Goal: Communication & Community: Ask a question

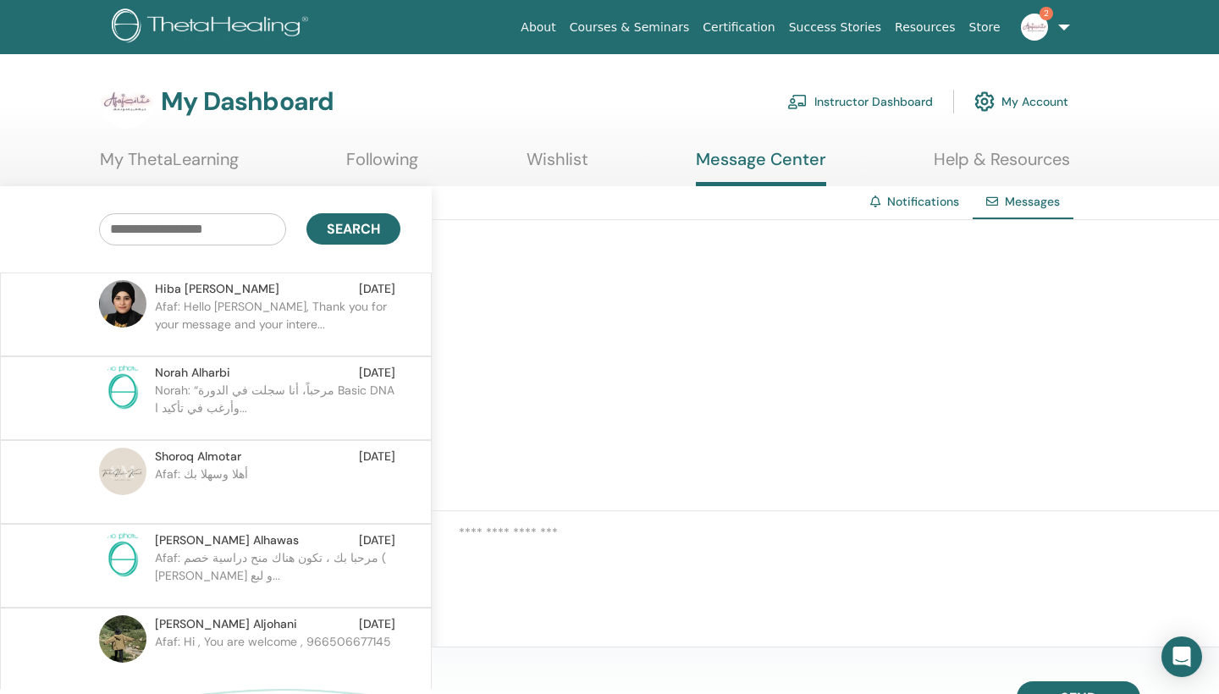
click at [871, 91] on link "Instructor Dashboard" at bounding box center [860, 101] width 146 height 37
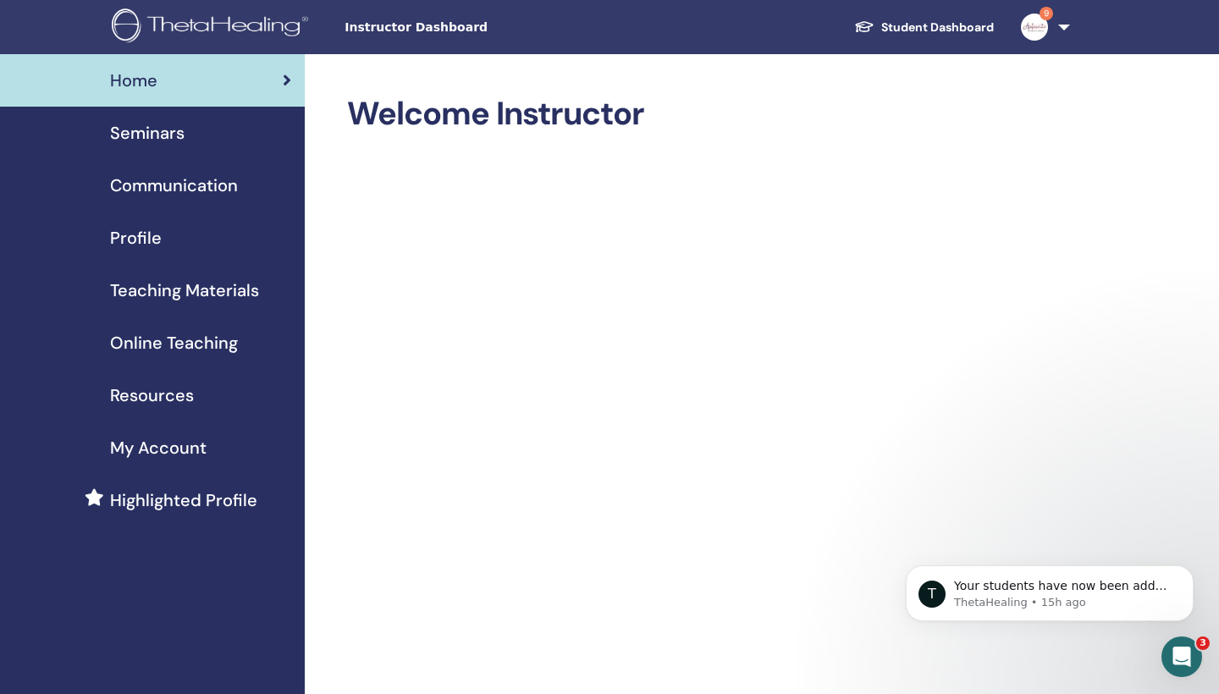
click at [162, 139] on span "Seminars" at bounding box center [147, 132] width 74 height 25
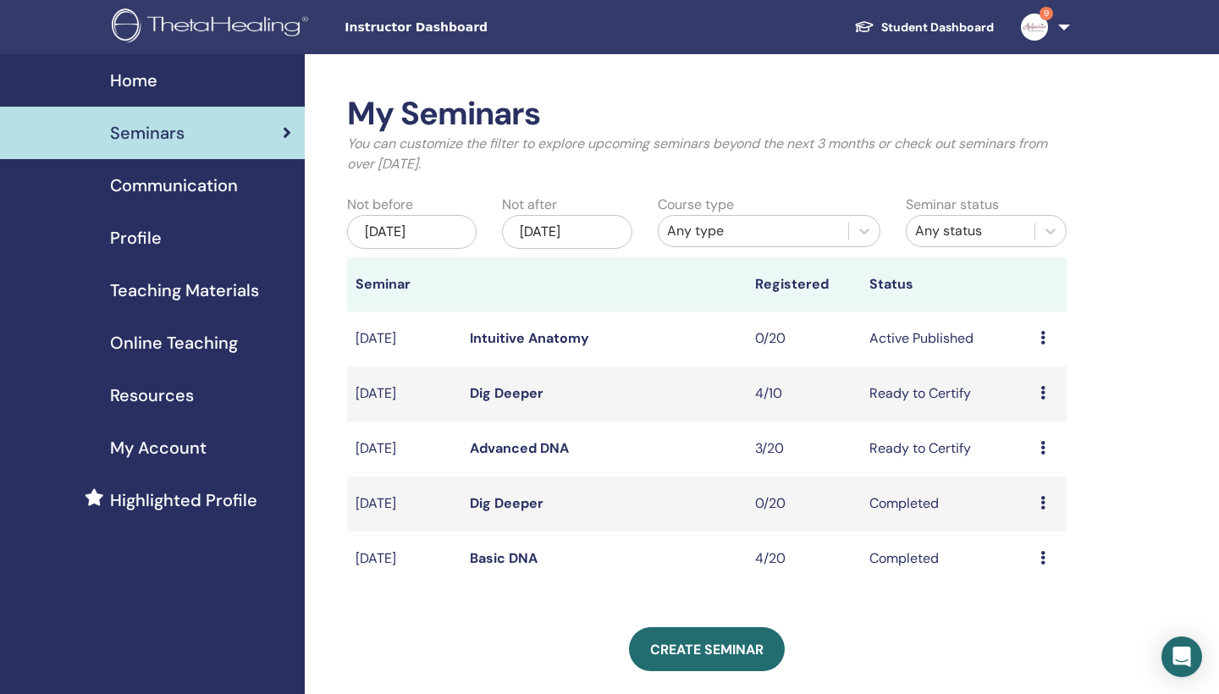
click at [1046, 396] on div "Preview Edit Attendees Cancel" at bounding box center [1049, 393] width 18 height 20
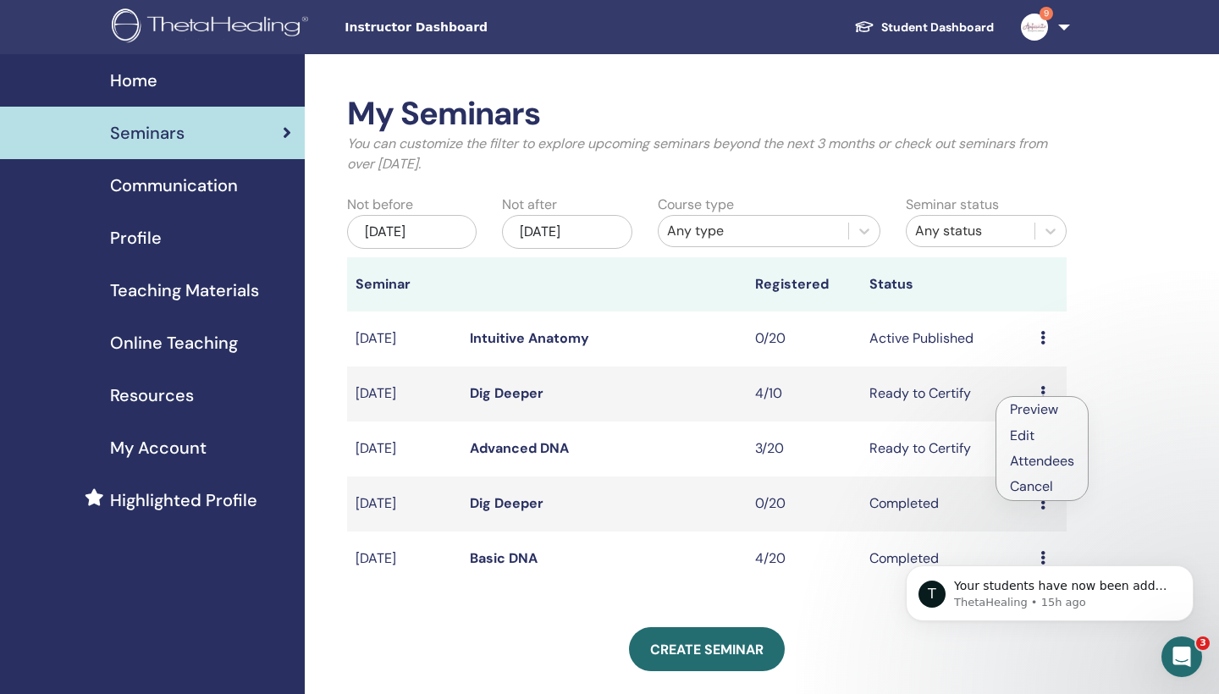
click at [1045, 464] on link "Attendees" at bounding box center [1042, 461] width 64 height 18
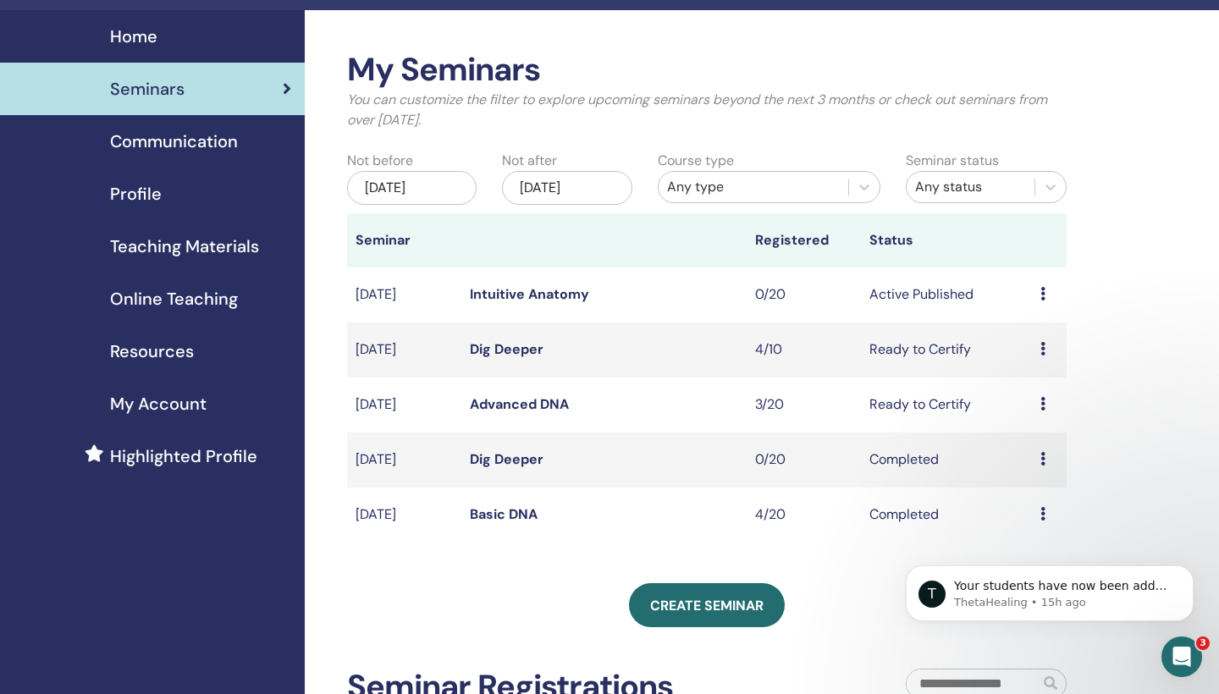
scroll to position [57, 0]
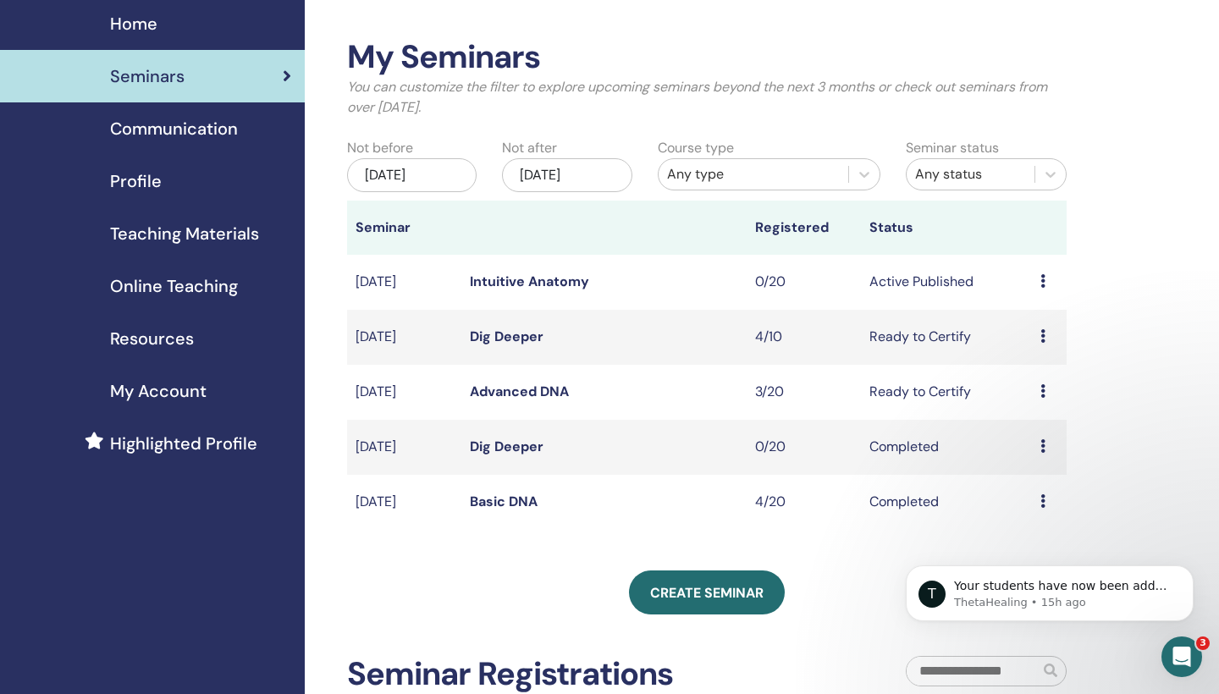
click at [1048, 388] on div "Preview Edit Attendees Cancel" at bounding box center [1049, 392] width 18 height 20
click at [1043, 448] on link "Attendees" at bounding box center [1043, 453] width 64 height 18
click at [1043, 501] on icon at bounding box center [1042, 501] width 5 height 14
click at [1032, 536] on html "T Your students have now been added to your seminars per your request. You may …" at bounding box center [1049, 589] width 339 height 118
click at [1020, 541] on body "T Your students have now been added to your seminars per your request. You may …" at bounding box center [1049, 589] width 325 height 105
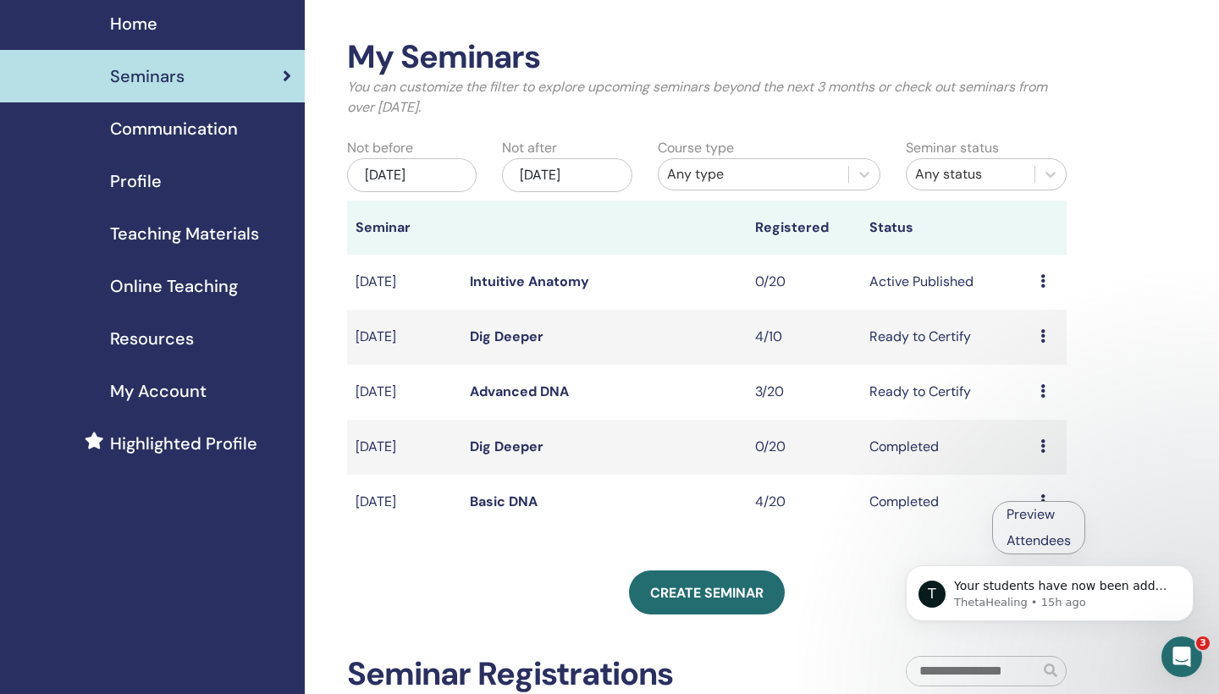
click at [1145, 454] on div "My Seminars You can customize the filter to explore upcoming seminars beyond th…" at bounding box center [762, 494] width 914 height 994
click at [1042, 499] on icon at bounding box center [1042, 501] width 5 height 14
click at [1021, 537] on body "T Your students have now been added to your seminars per your request. You may …" at bounding box center [1049, 589] width 325 height 105
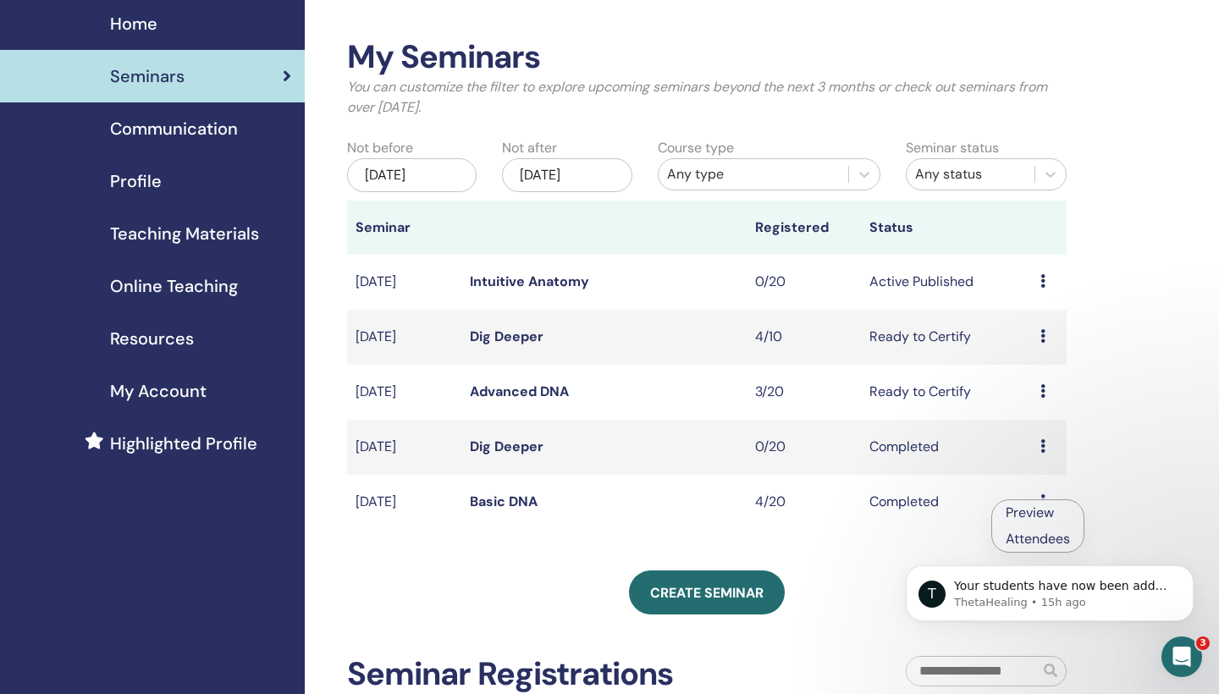
click at [1085, 477] on div "My Seminars You can customize the filter to explore upcoming seminars beyond th…" at bounding box center [762, 494] width 914 height 994
click at [1044, 504] on icon at bounding box center [1042, 501] width 5 height 14
click at [1035, 543] on body "T Your students have now been added to your seminars per your request. You may …" at bounding box center [1049, 589] width 325 height 105
click at [902, 501] on td "Completed" at bounding box center [946, 502] width 171 height 55
click at [1044, 498] on icon at bounding box center [1042, 501] width 5 height 14
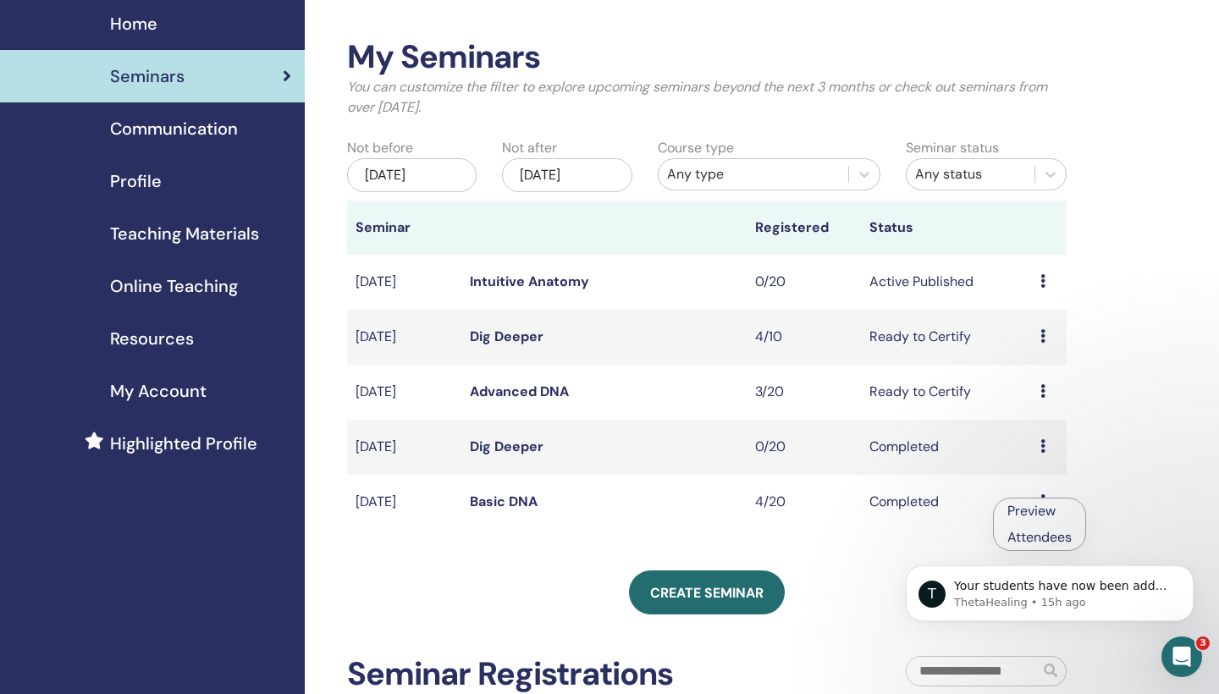
click at [1023, 510] on link "Preview" at bounding box center [1031, 511] width 48 height 18
click at [1046, 497] on div "Preview Attendees" at bounding box center [1049, 502] width 18 height 20
click at [1024, 535] on html "T Your students have now been added to your seminars per your request. You may …" at bounding box center [1049, 589] width 339 height 118
click at [1046, 522] on li "Preview" at bounding box center [1041, 510] width 91 height 25
click at [1036, 500] on td "Preview Attendees" at bounding box center [1049, 502] width 35 height 55
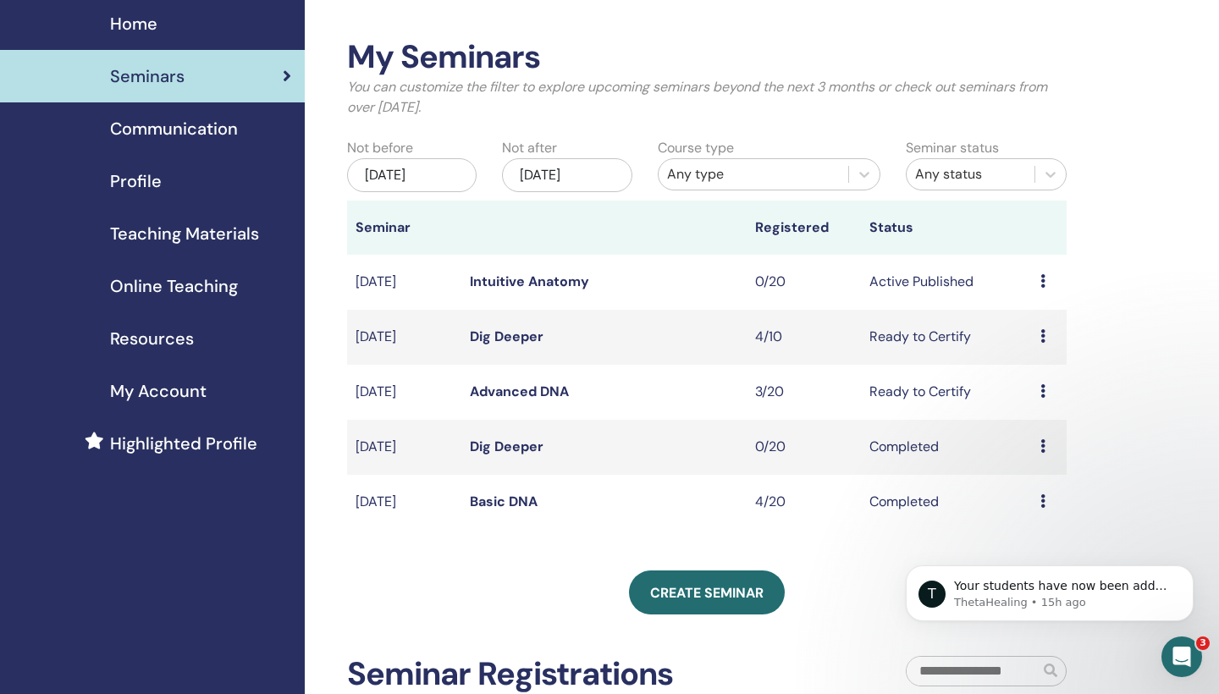
click at [1044, 504] on icon at bounding box center [1042, 501] width 5 height 14
click at [1023, 542] on body "T Your students have now been added to your seminars per your request. You may …" at bounding box center [1049, 589] width 325 height 105
click at [1088, 476] on div "My Seminars You can customize the filter to explore upcoming seminars beyond th…" at bounding box center [762, 494] width 914 height 994
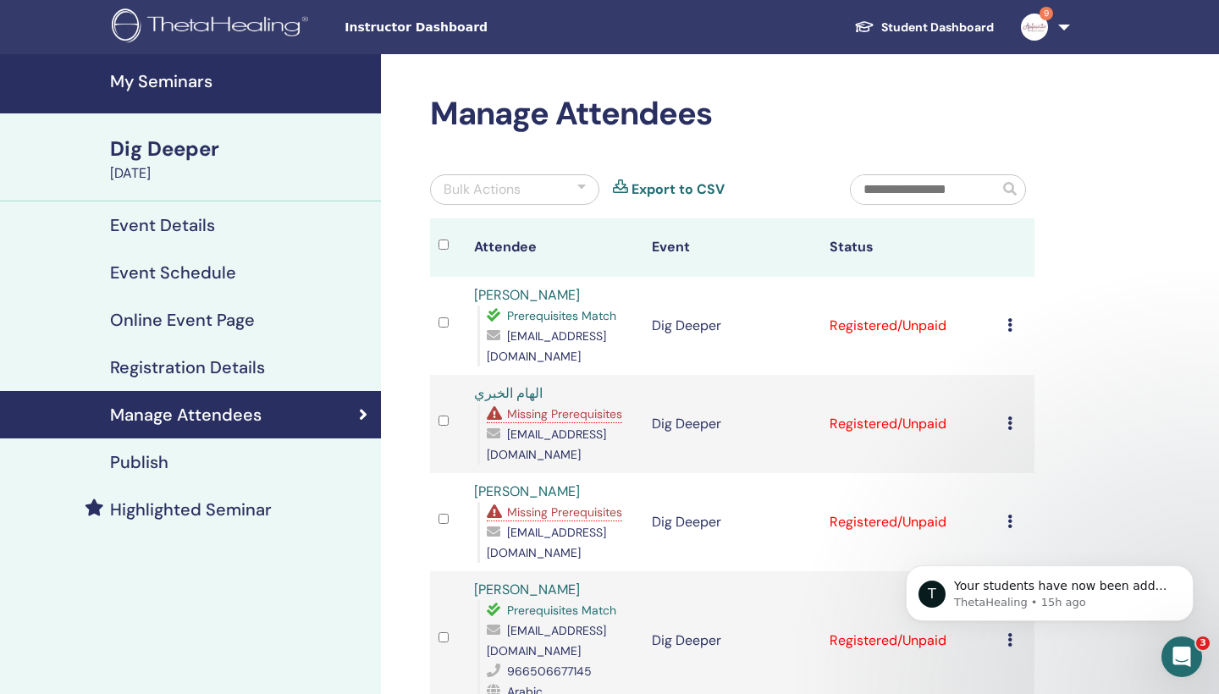
click at [1007, 324] on icon at bounding box center [1009, 325] width 5 height 14
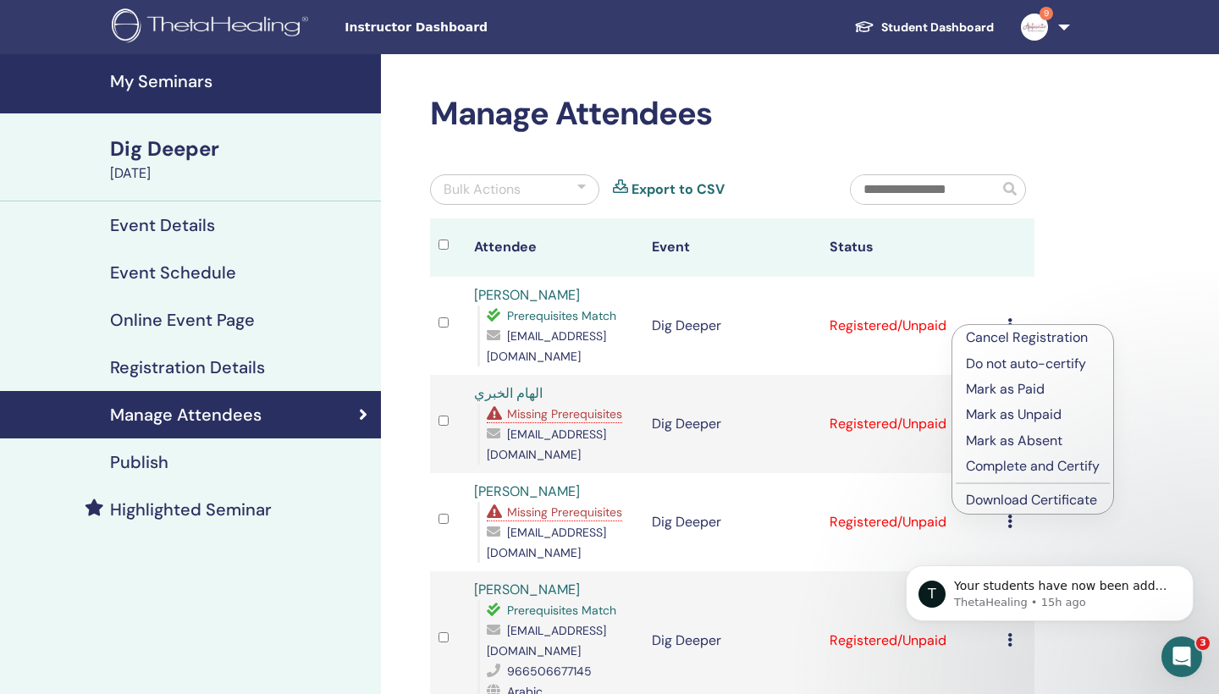
click at [1011, 471] on p "Complete and Certify" at bounding box center [1033, 466] width 134 height 20
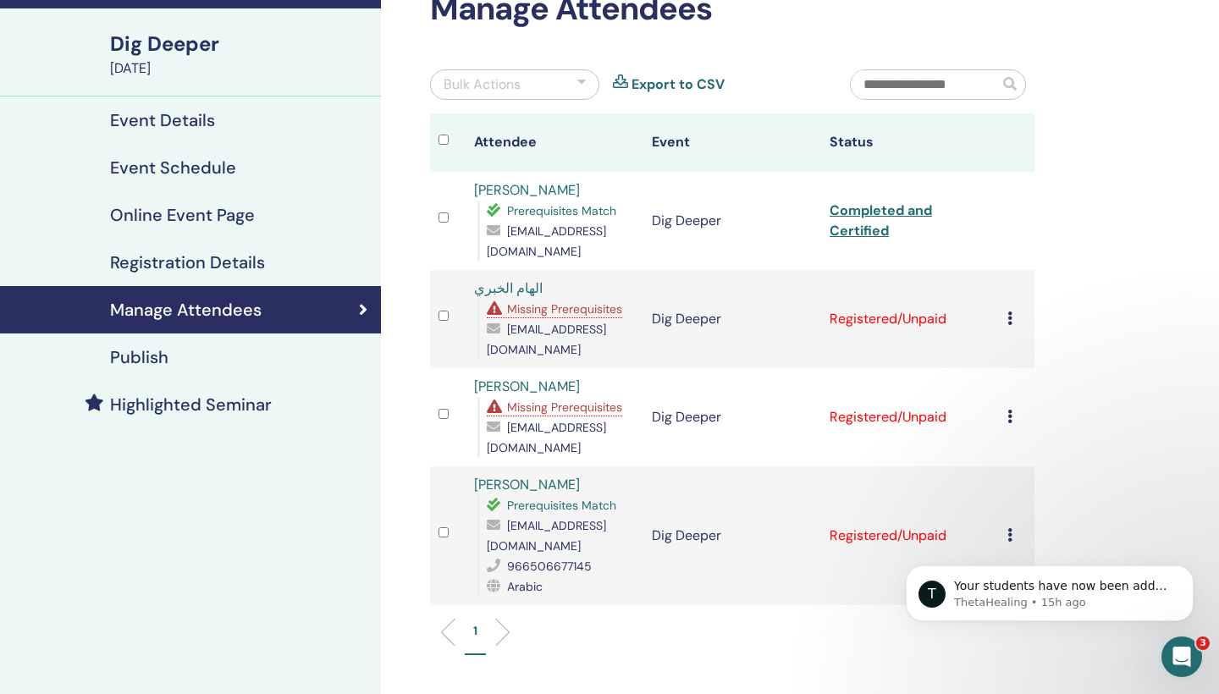
click at [1011, 315] on icon at bounding box center [1009, 318] width 5 height 14
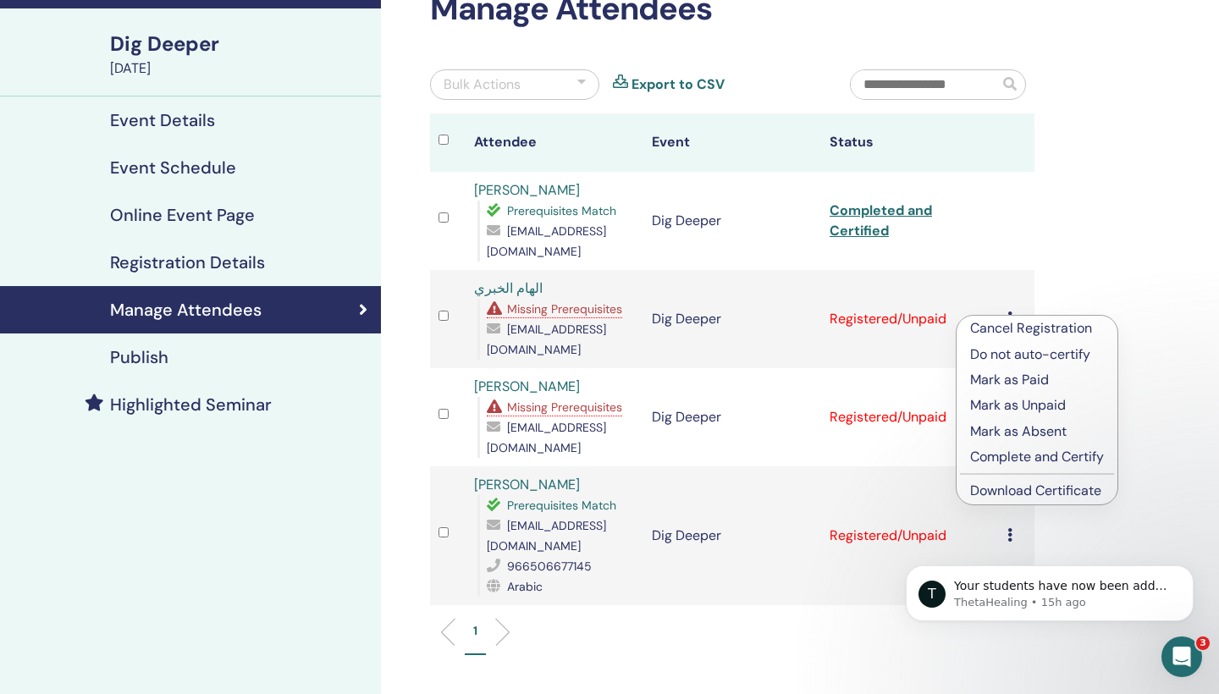
click at [1039, 355] on p "Do not auto-certify" at bounding box center [1037, 354] width 134 height 20
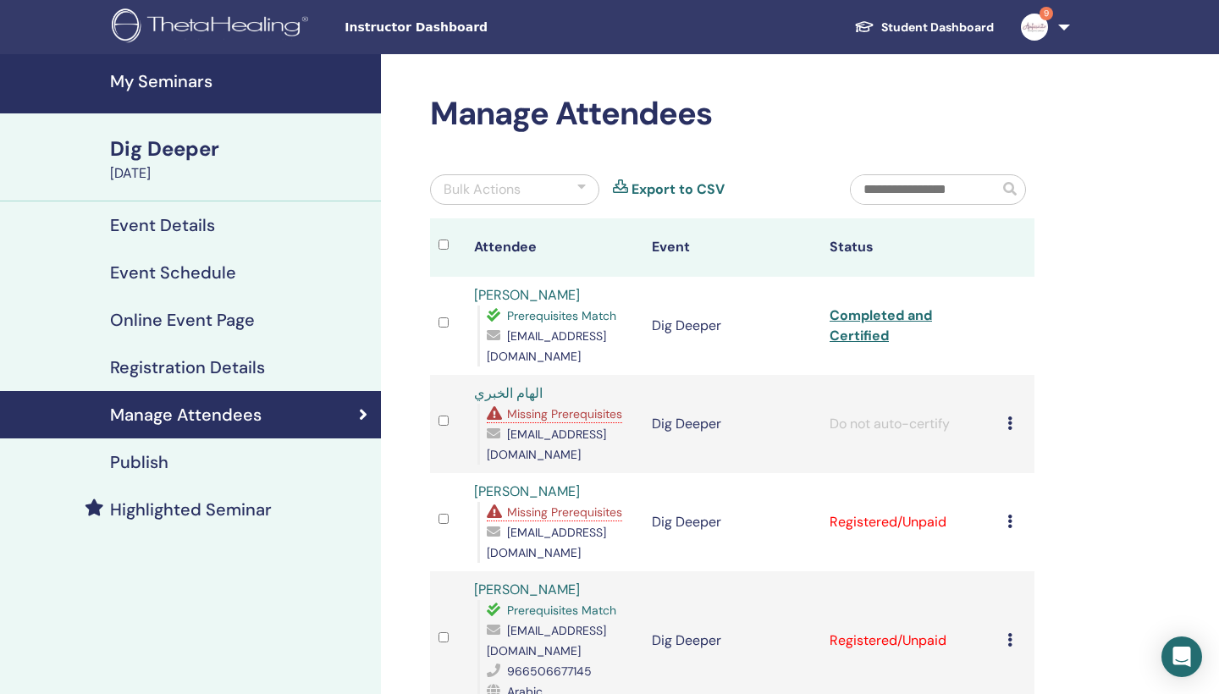
scroll to position [105, 0]
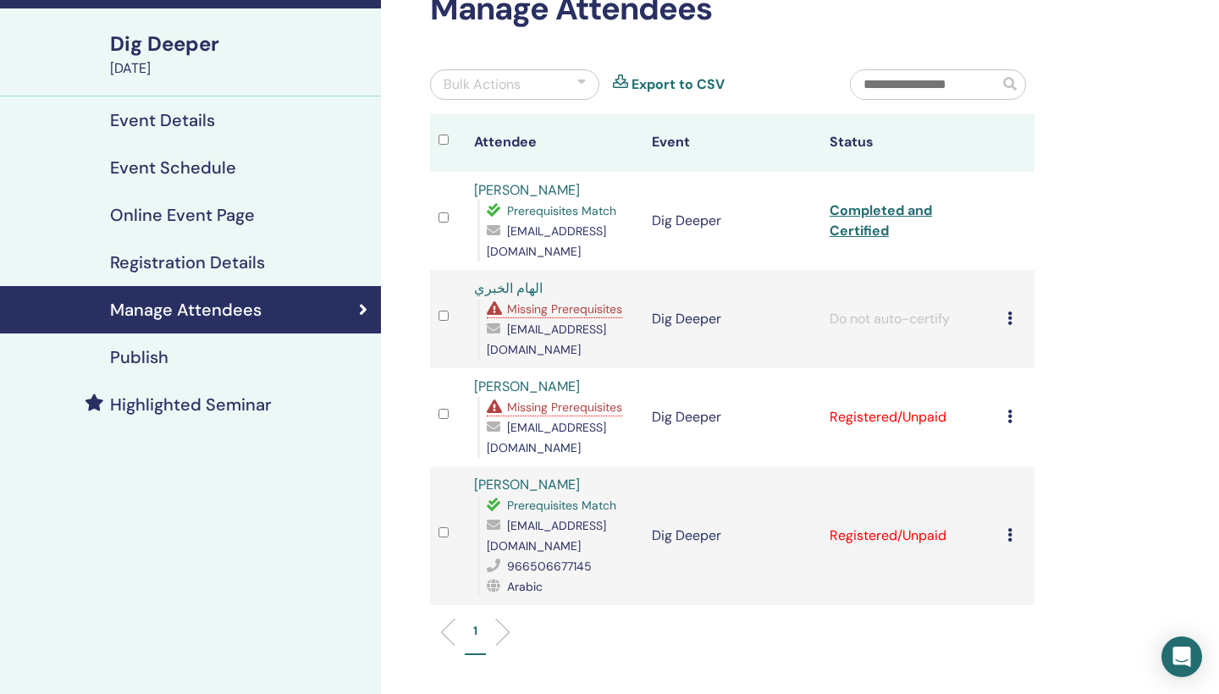
click at [1006, 404] on td "Cancel Registration Do not auto-certify Mark as Paid Mark as Unpaid Mark as Abs…" at bounding box center [1017, 417] width 36 height 98
click at [1009, 410] on icon at bounding box center [1009, 417] width 5 height 14
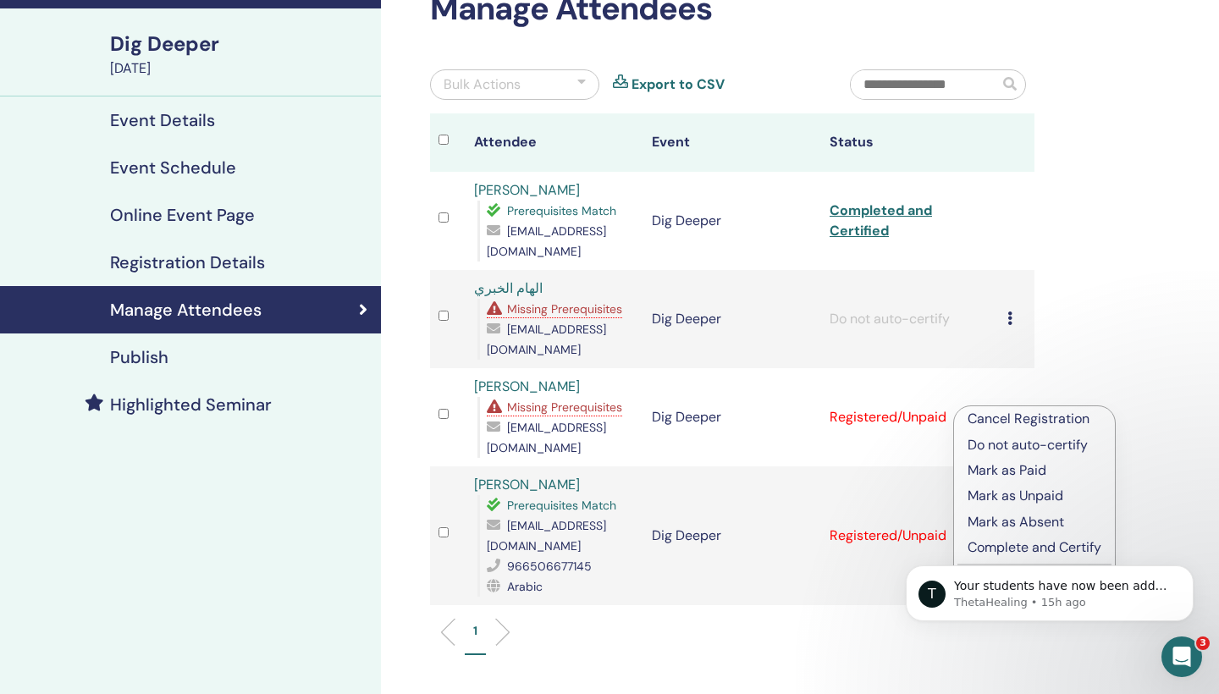
scroll to position [0, 0]
click at [1009, 499] on p "Mark as Unpaid" at bounding box center [1034, 496] width 134 height 20
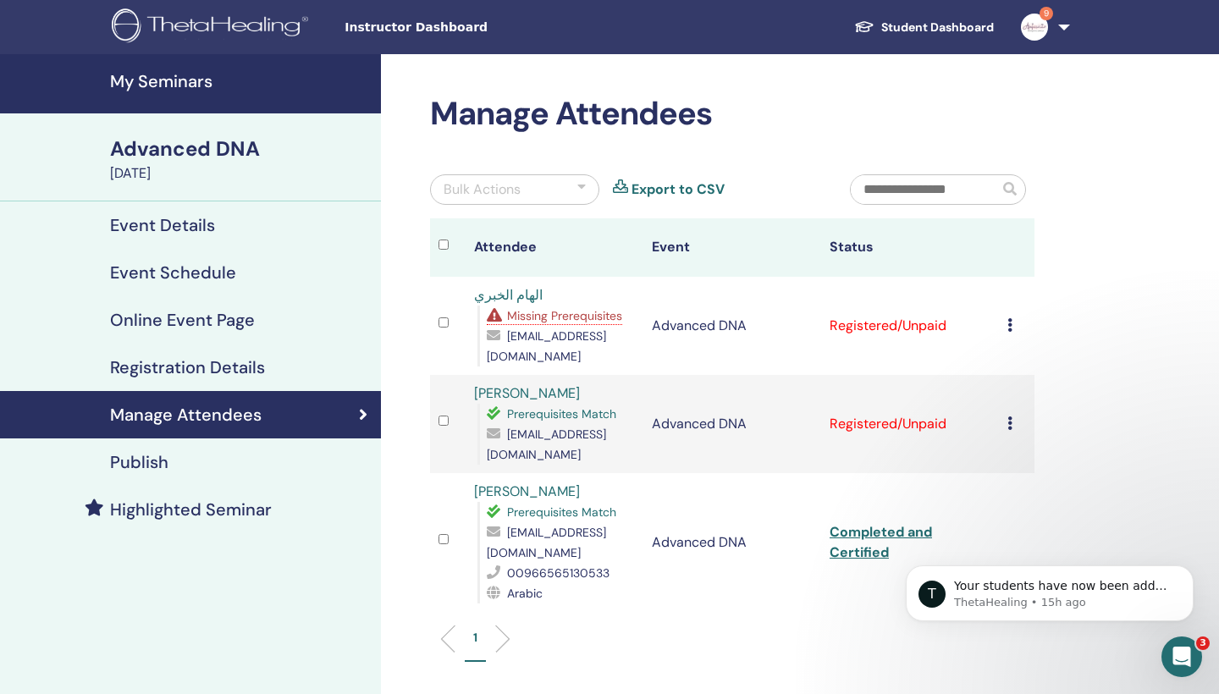
click at [1008, 320] on icon at bounding box center [1009, 325] width 5 height 14
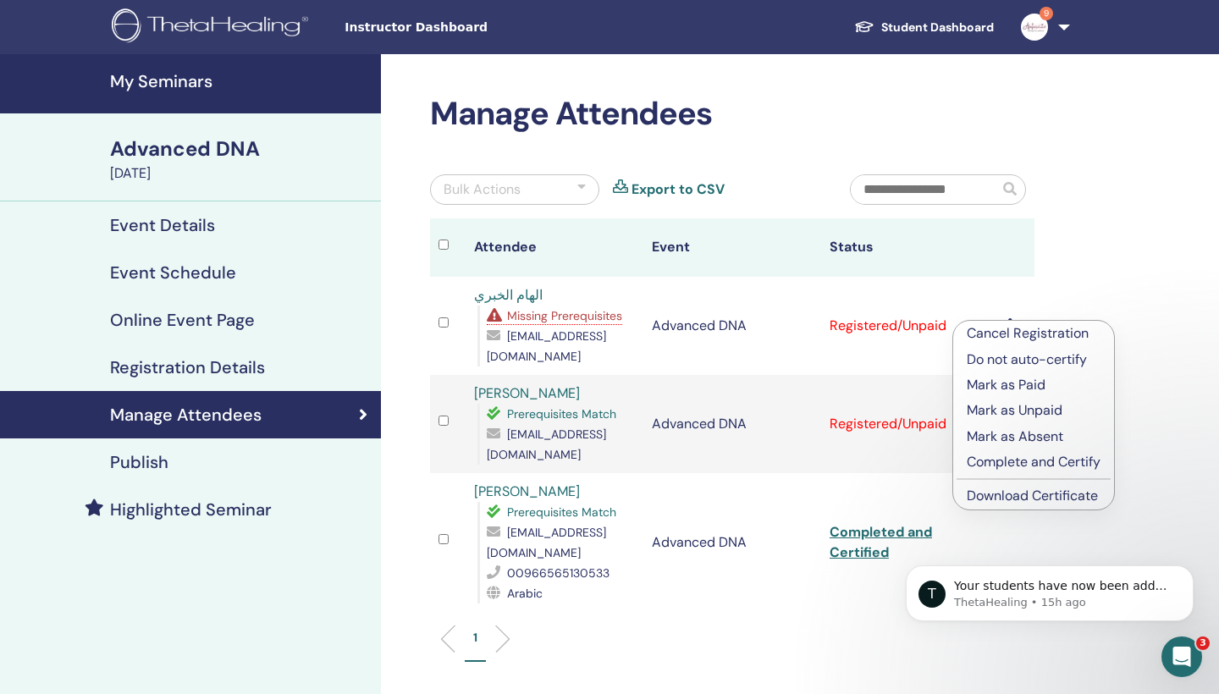
click at [1026, 361] on p "Do not auto-certify" at bounding box center [1034, 360] width 134 height 20
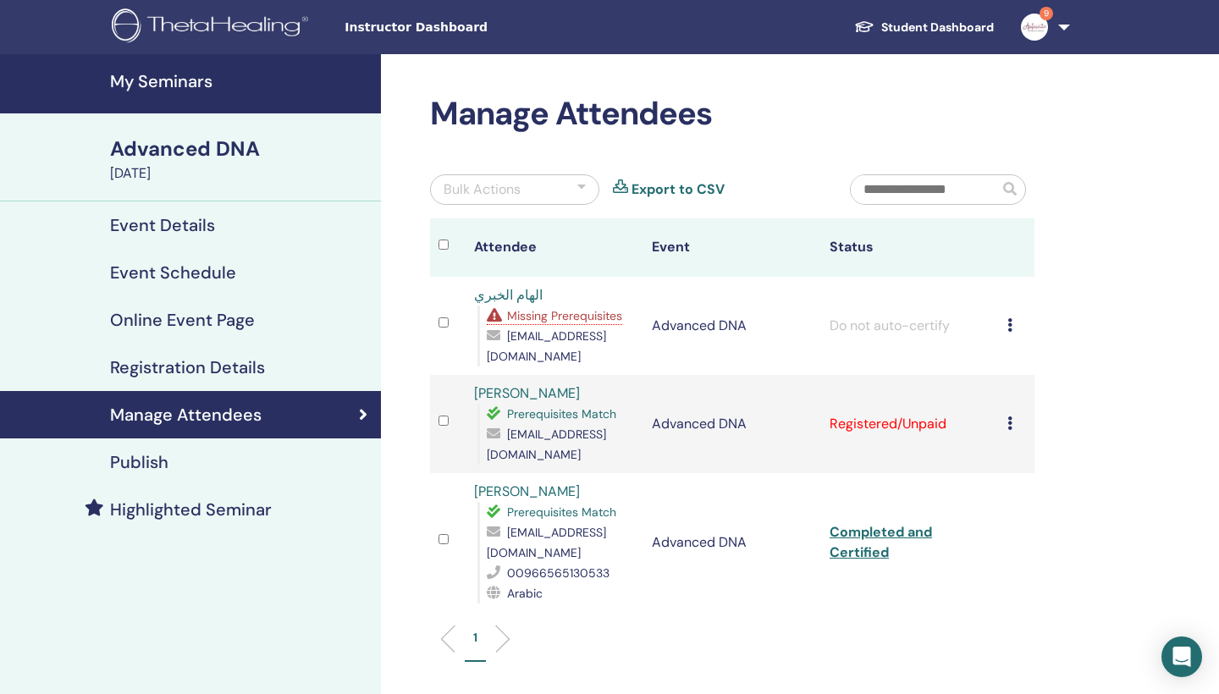
click at [1012, 414] on div "Cancel Registration Do not auto-certify Mark as Paid Mark as Unpaid Mark as Abs…" at bounding box center [1016, 424] width 19 height 20
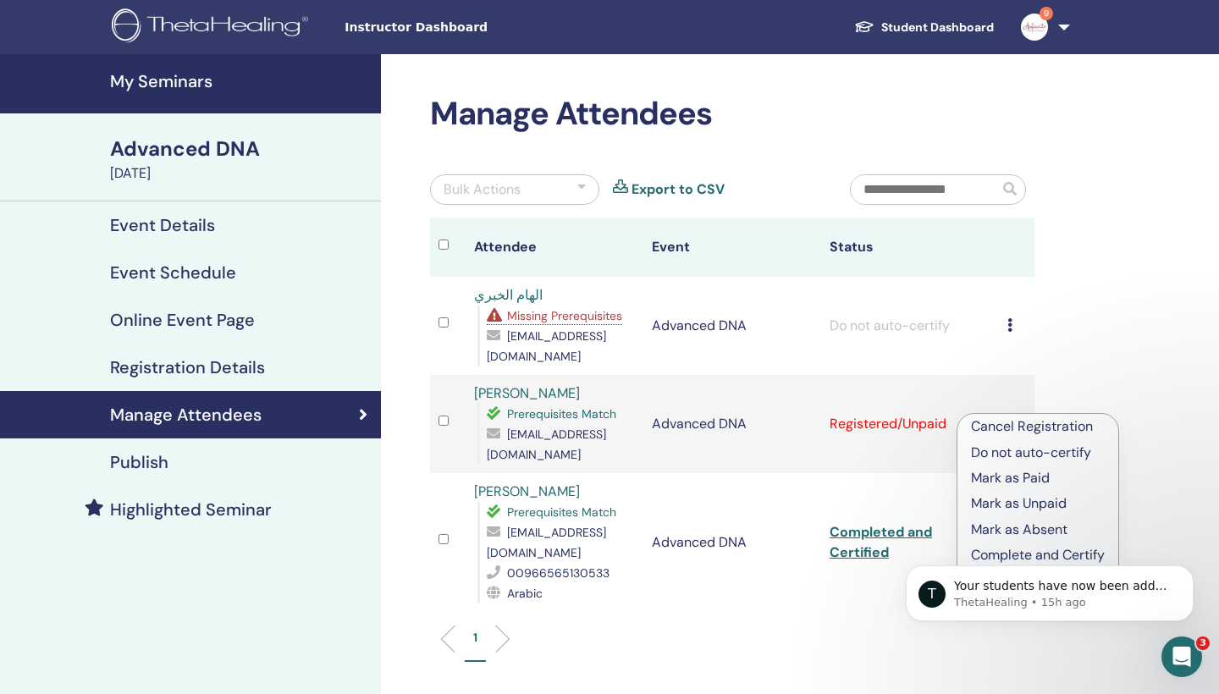
click at [1013, 449] on p "Do not auto-certify" at bounding box center [1038, 453] width 134 height 20
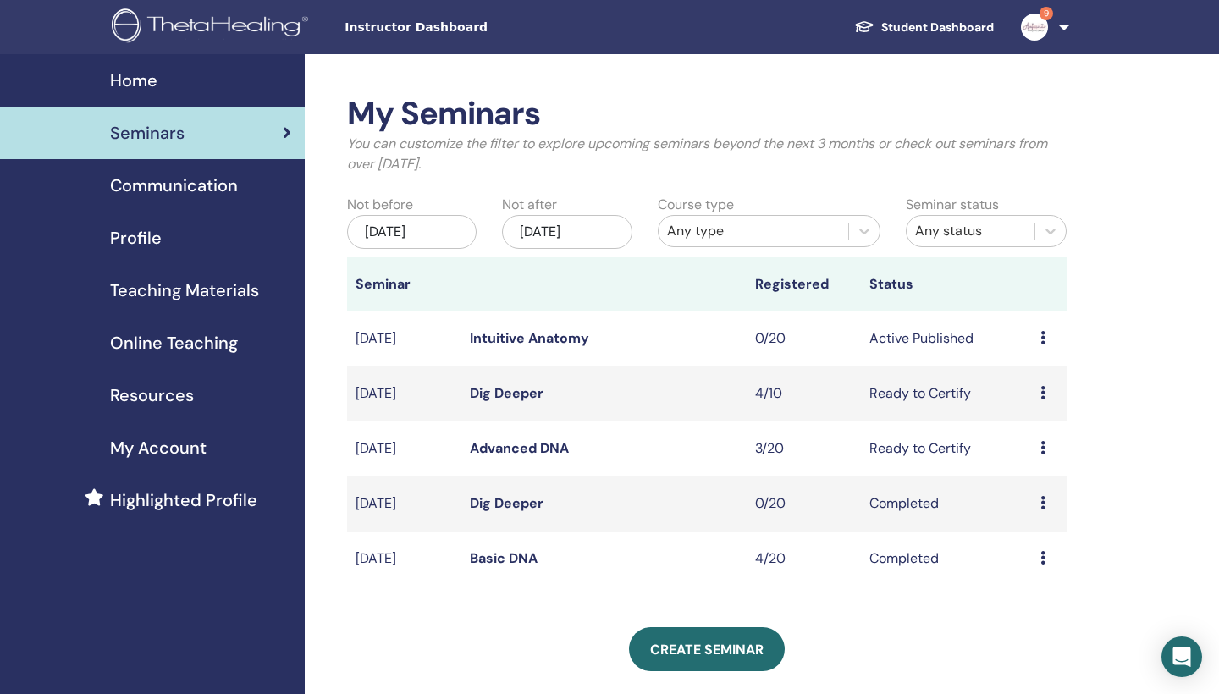
scroll to position [57, 0]
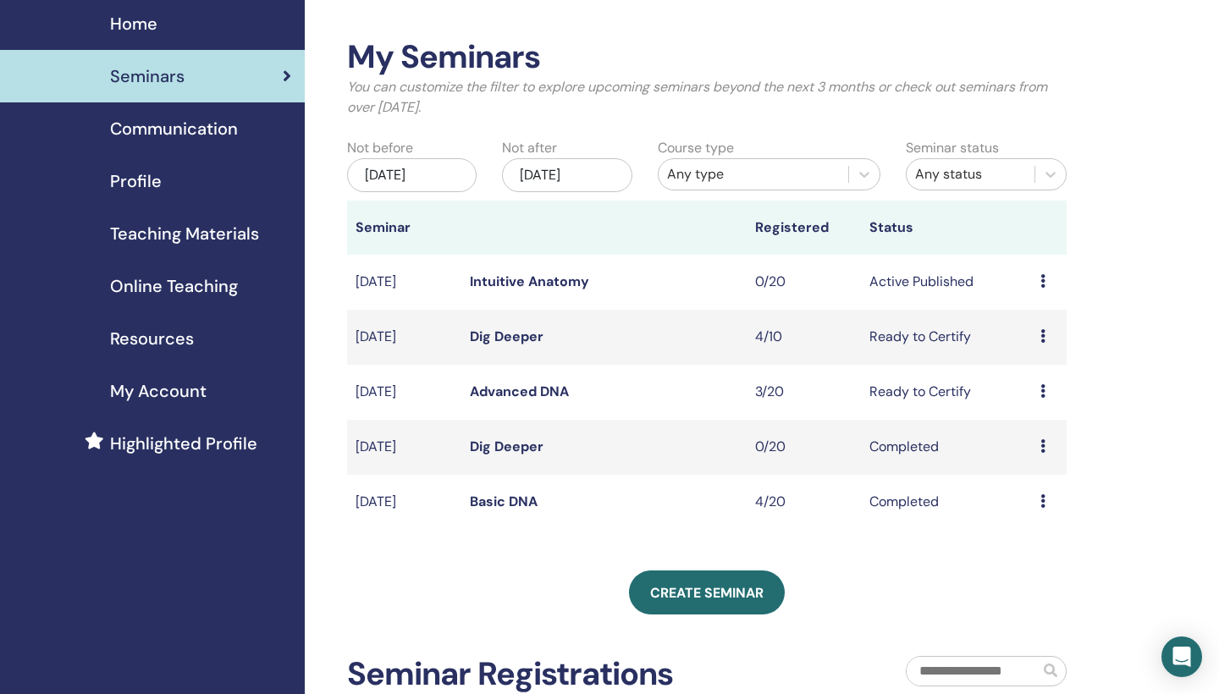
click at [1054, 501] on div "Preview Attendees" at bounding box center [1049, 502] width 18 height 20
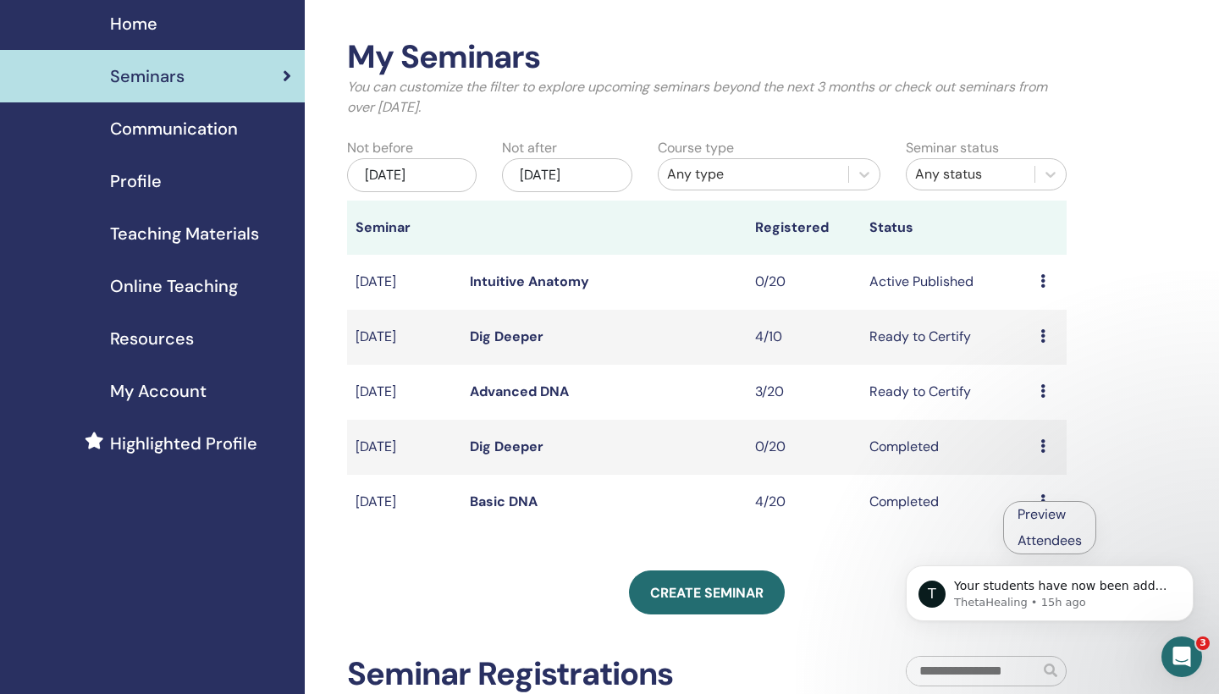
scroll to position [0, 0]
click at [1035, 536] on html "T Your students have now been added to your seminars per your request. You may …" at bounding box center [1049, 589] width 339 height 118
click at [1034, 537] on body "T Your students have now been added to your seminars per your request. You may …" at bounding box center [1049, 589] width 325 height 105
click at [1035, 594] on p "Your students have now been added to your seminars per your request. You may no…" at bounding box center [1063, 586] width 218 height 17
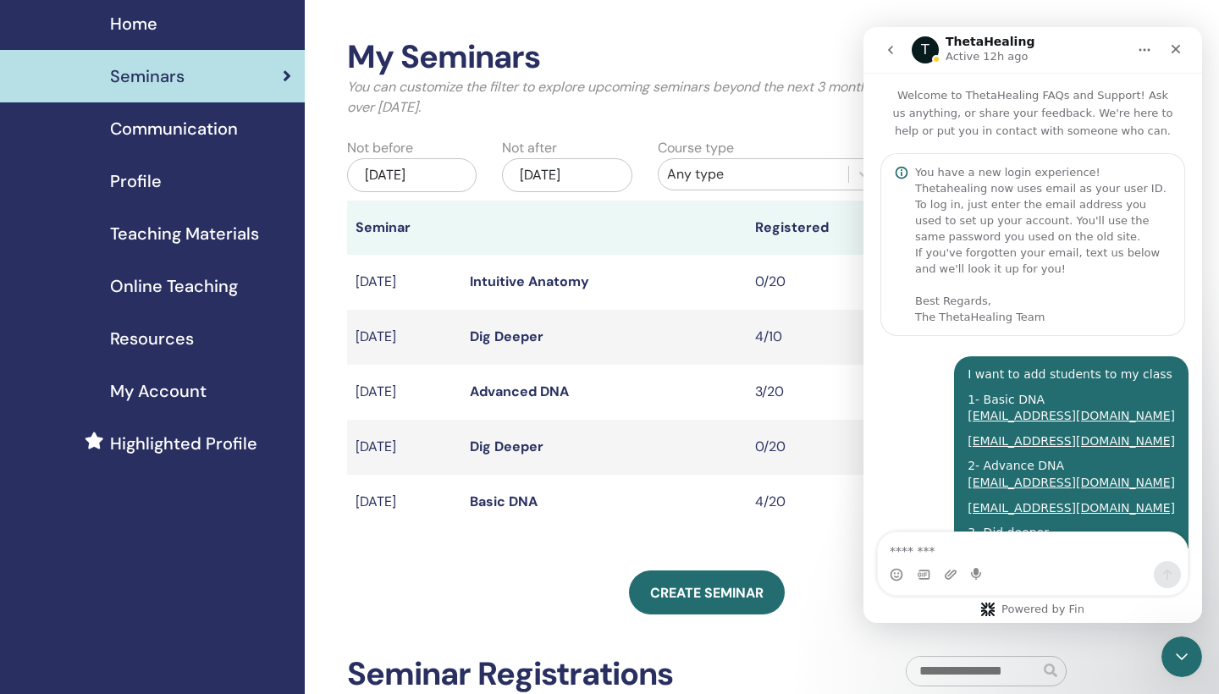
scroll to position [3, 0]
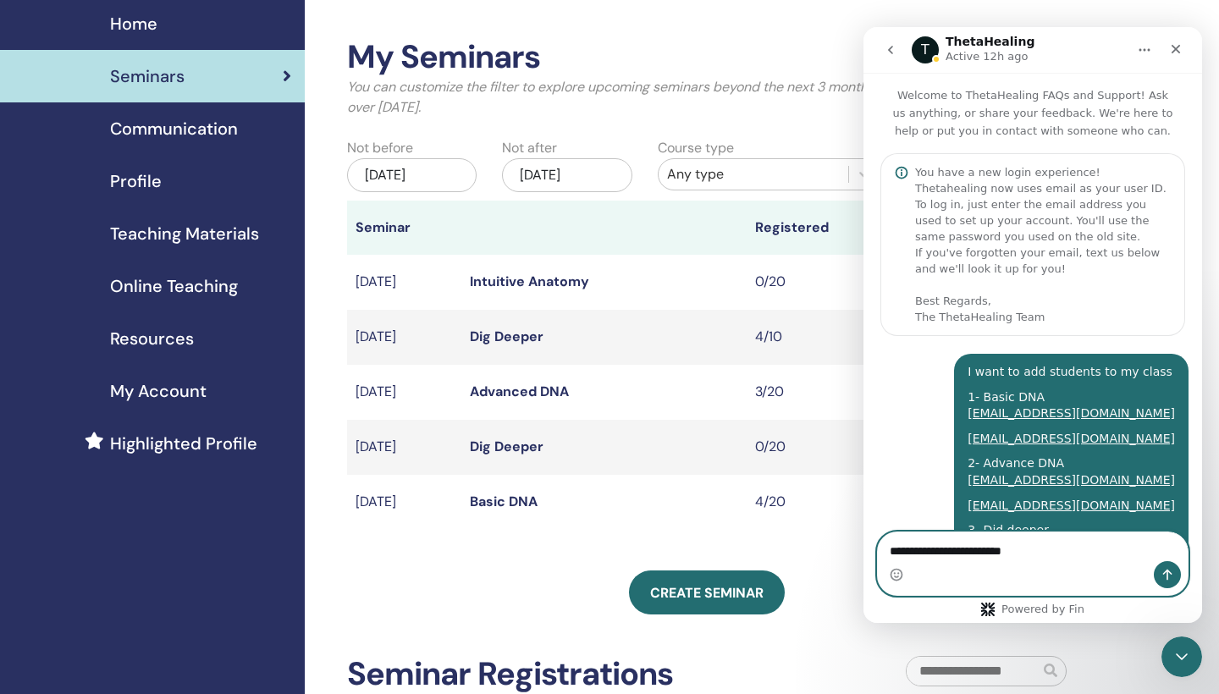
click at [1033, 548] on textarea "**********" at bounding box center [1033, 546] width 310 height 29
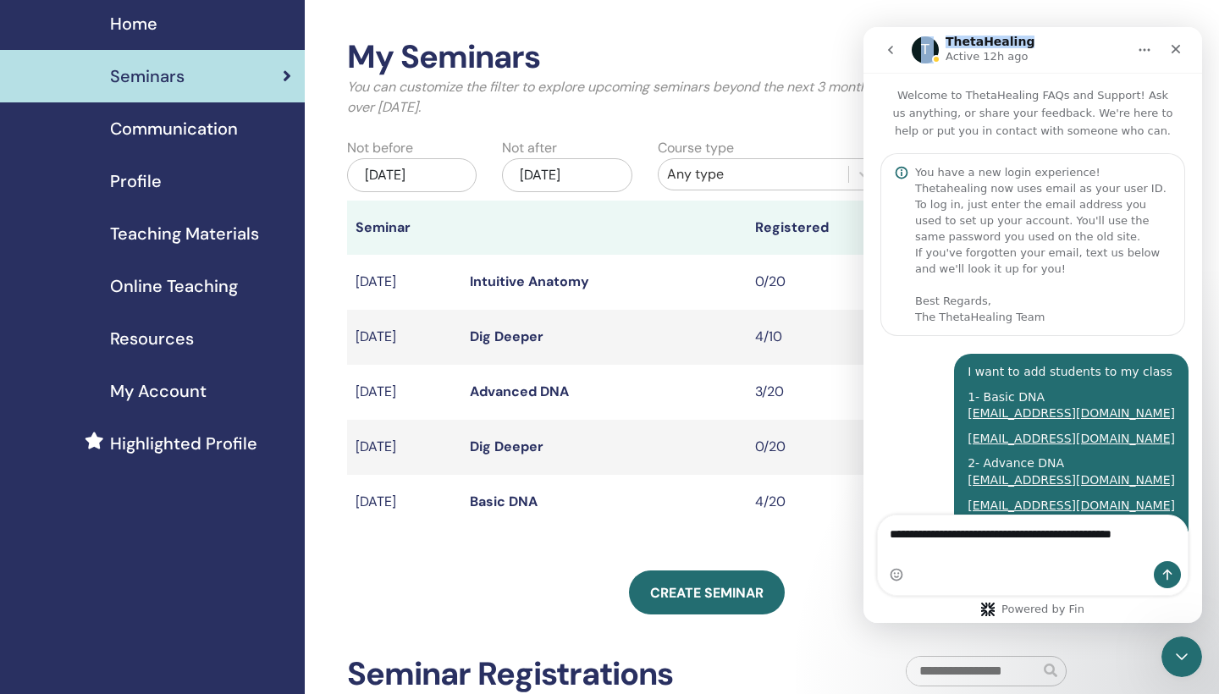
drag, startPoint x: 1047, startPoint y: 47, endPoint x: 906, endPoint y: 49, distance: 141.4
click at [906, 49] on div "T ThetaHealing Active 12h ago" at bounding box center [1032, 50] width 317 height 32
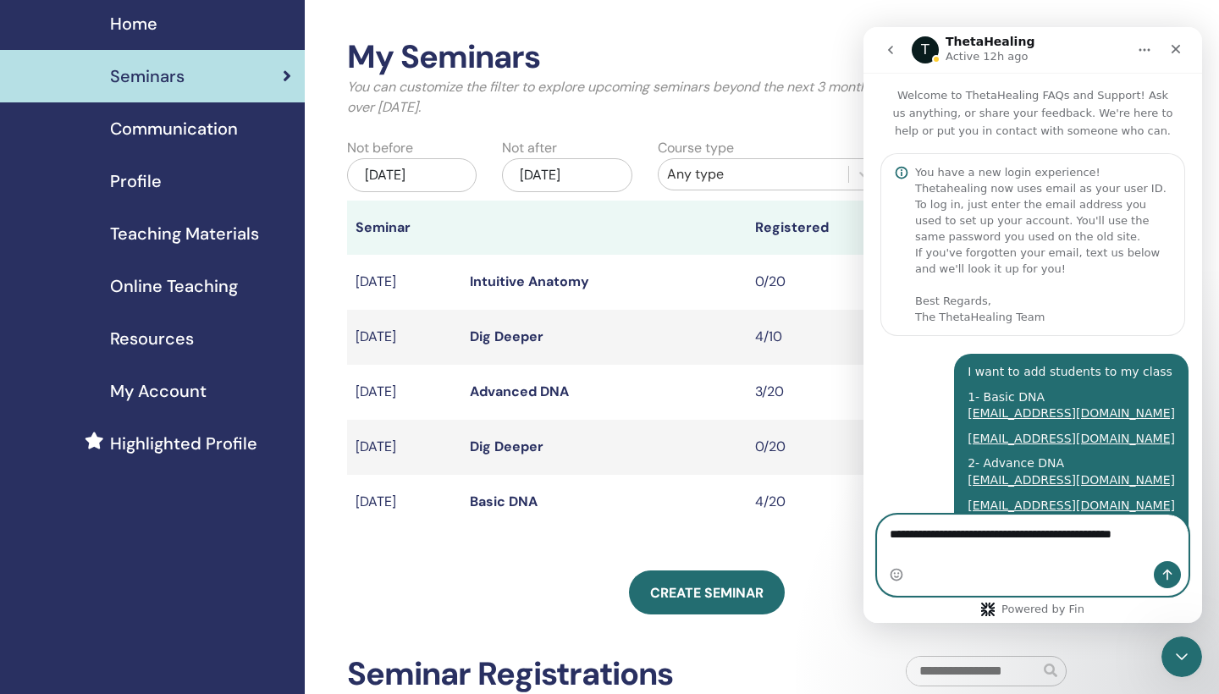
click at [940, 556] on textarea "**********" at bounding box center [1033, 538] width 310 height 46
click at [920, 551] on textarea "**********" at bounding box center [1033, 538] width 310 height 46
click at [918, 551] on textarea "**********" at bounding box center [1033, 538] width 310 height 46
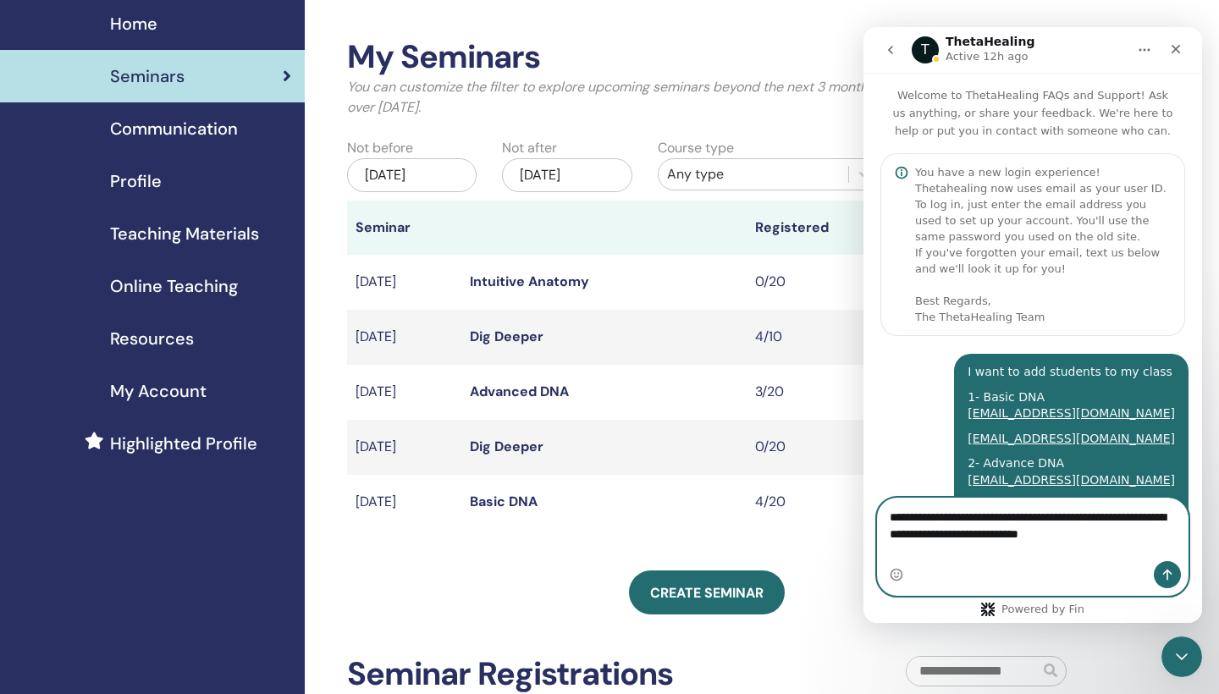
click at [1081, 544] on textarea "**********" at bounding box center [1033, 522] width 310 height 46
click at [1169, 537] on textarea "**********" at bounding box center [1033, 530] width 310 height 63
click at [946, 552] on textarea "**********" at bounding box center [1033, 530] width 310 height 63
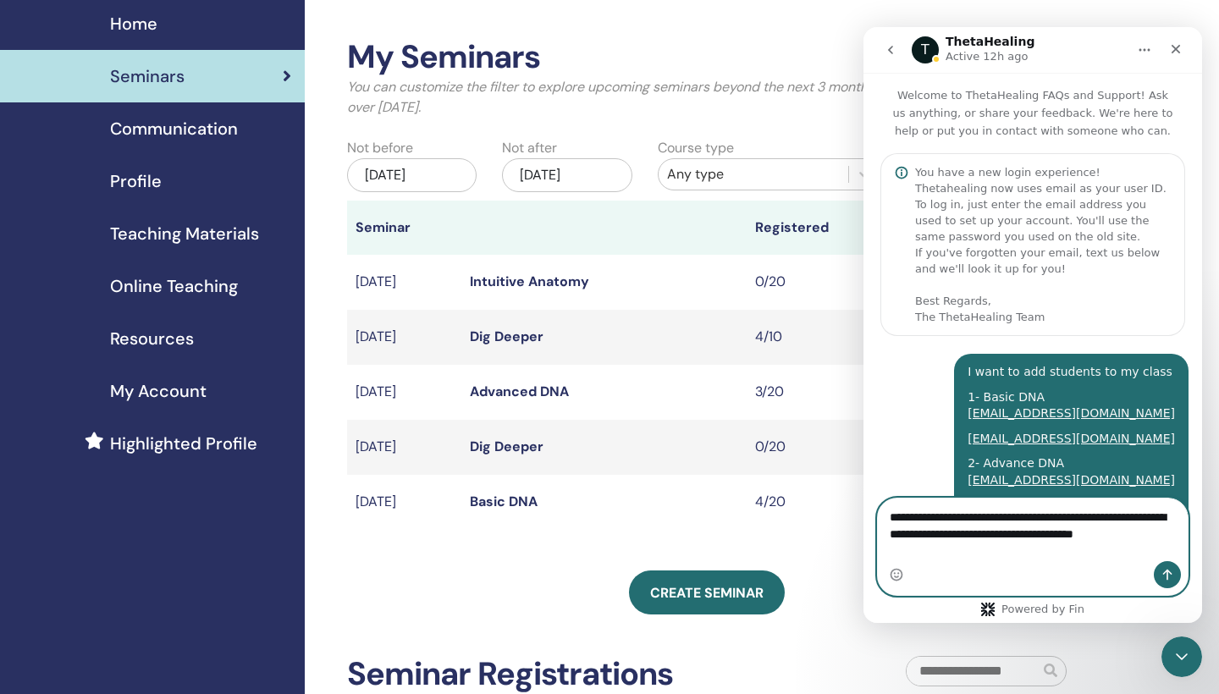
click at [973, 551] on textarea "**********" at bounding box center [1033, 530] width 310 height 63
type textarea "**********"
click at [1156, 572] on button "Send a message…" at bounding box center [1167, 574] width 27 height 27
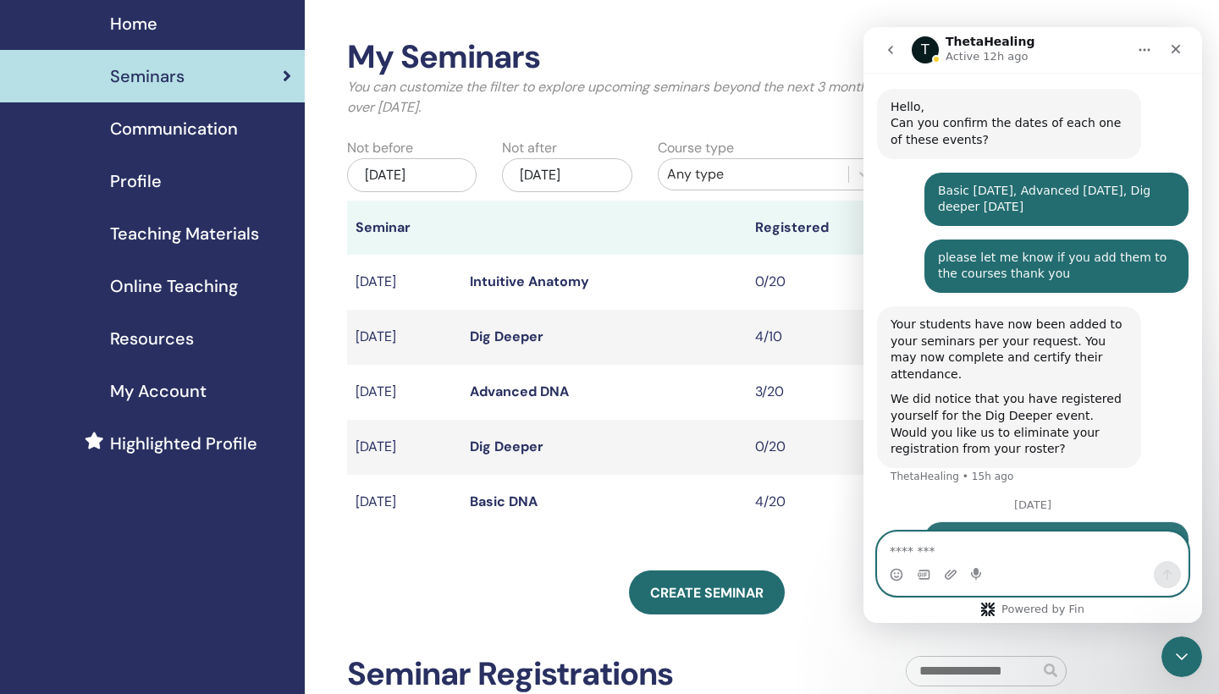
scroll to position [1158, 0]
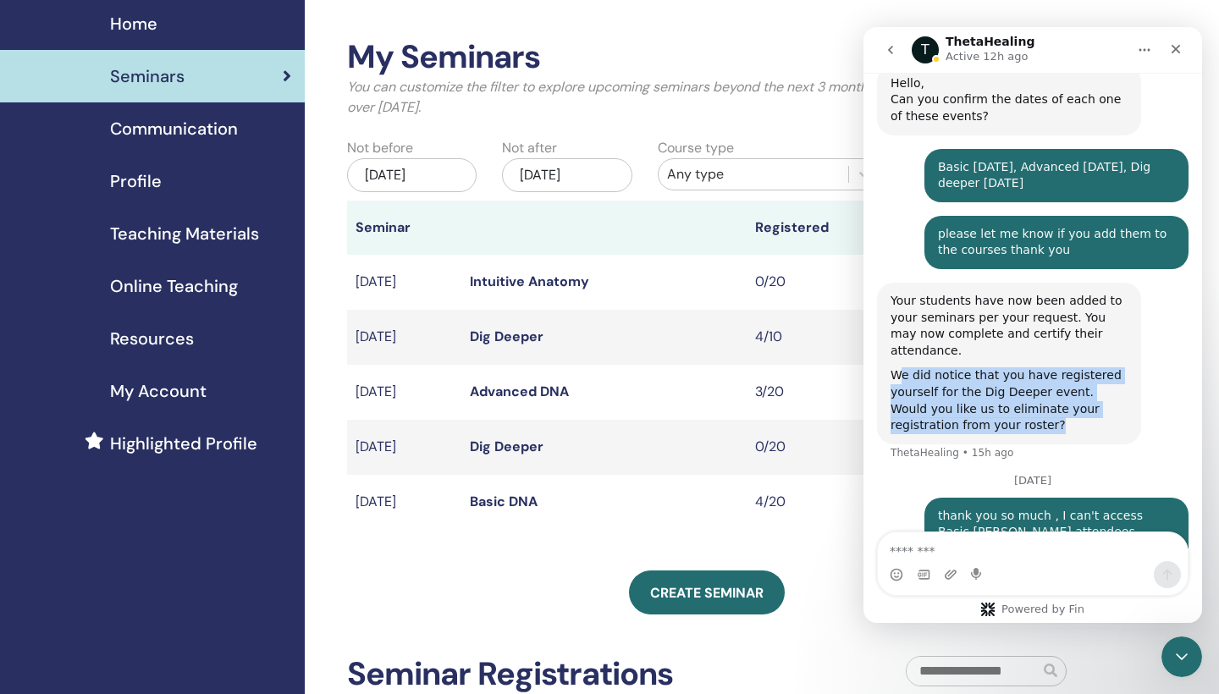
drag, startPoint x: 896, startPoint y: 322, endPoint x: 987, endPoint y: 371, distance: 103.0
click at [987, 371] on div "We did notice that you have registered yourself for the Dig Deeper event. Would…" at bounding box center [1008, 400] width 237 height 66
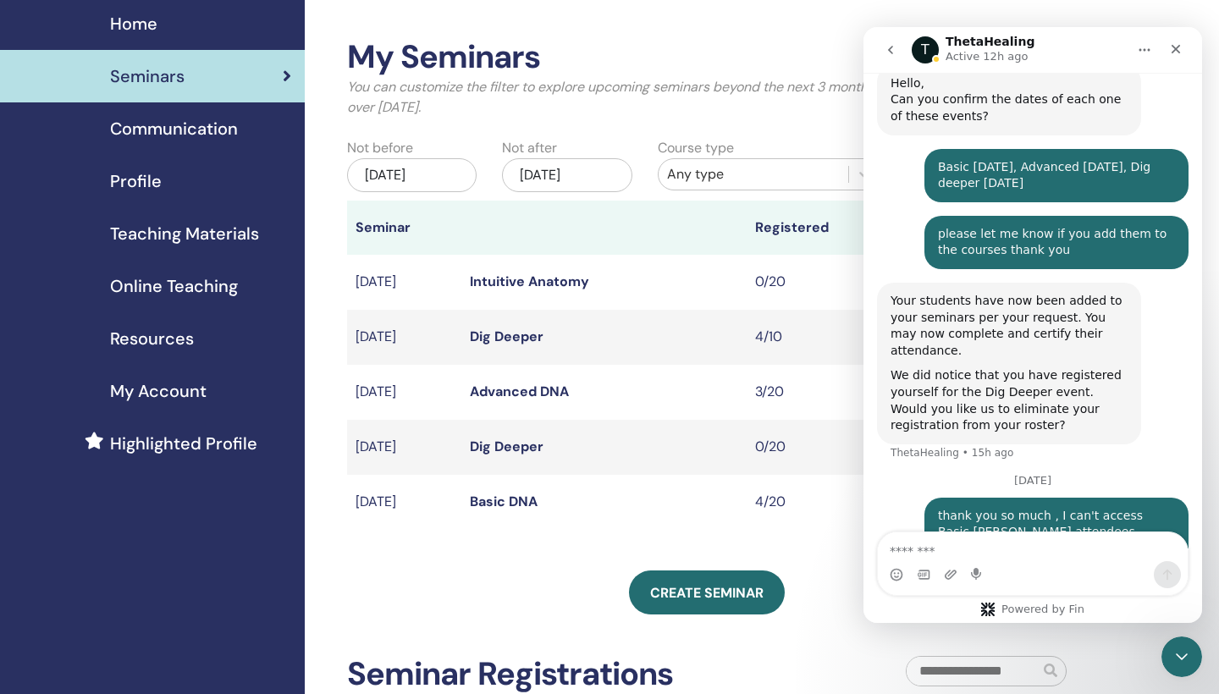
click at [980, 367] on div "We did notice that you have registered yourself for the Dig Deeper event. Would…" at bounding box center [1008, 400] width 237 height 66
drag, startPoint x: 976, startPoint y: 344, endPoint x: 989, endPoint y: 376, distance: 34.6
click at [989, 376] on div "We did notice that you have registered yourself for the Dig Deeper event. Would…" at bounding box center [1008, 400] width 237 height 66
copy div "Dig Deeper event. Would you like us to eliminate your registration from your ro…"
click at [505, 567] on div "My Seminars You can customize the filter to explore upcoming seminars beyond th…" at bounding box center [706, 396] width 719 height 716
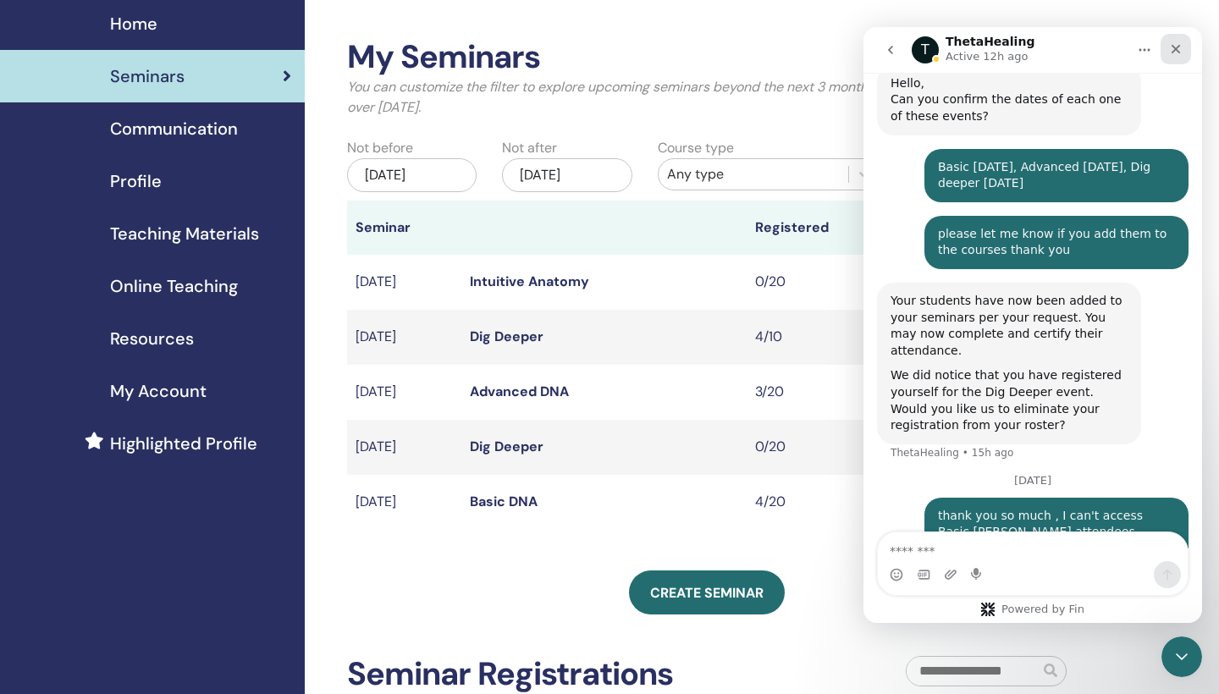
click at [1180, 41] on div "Close" at bounding box center [1175, 49] width 30 height 30
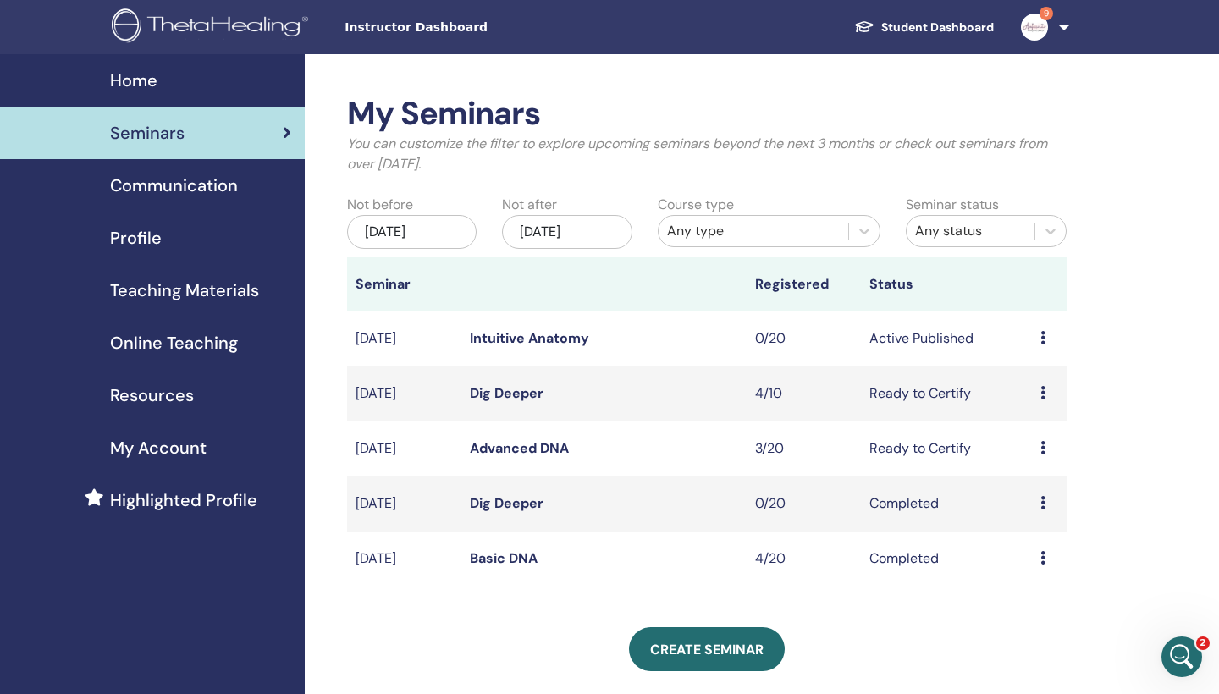
click at [1041, 555] on icon at bounding box center [1042, 558] width 5 height 14
click at [1037, 594] on link "Attendees" at bounding box center [1037, 595] width 64 height 18
click at [1191, 655] on div "Open Intercom Messenger" at bounding box center [1179, 654] width 56 height 56
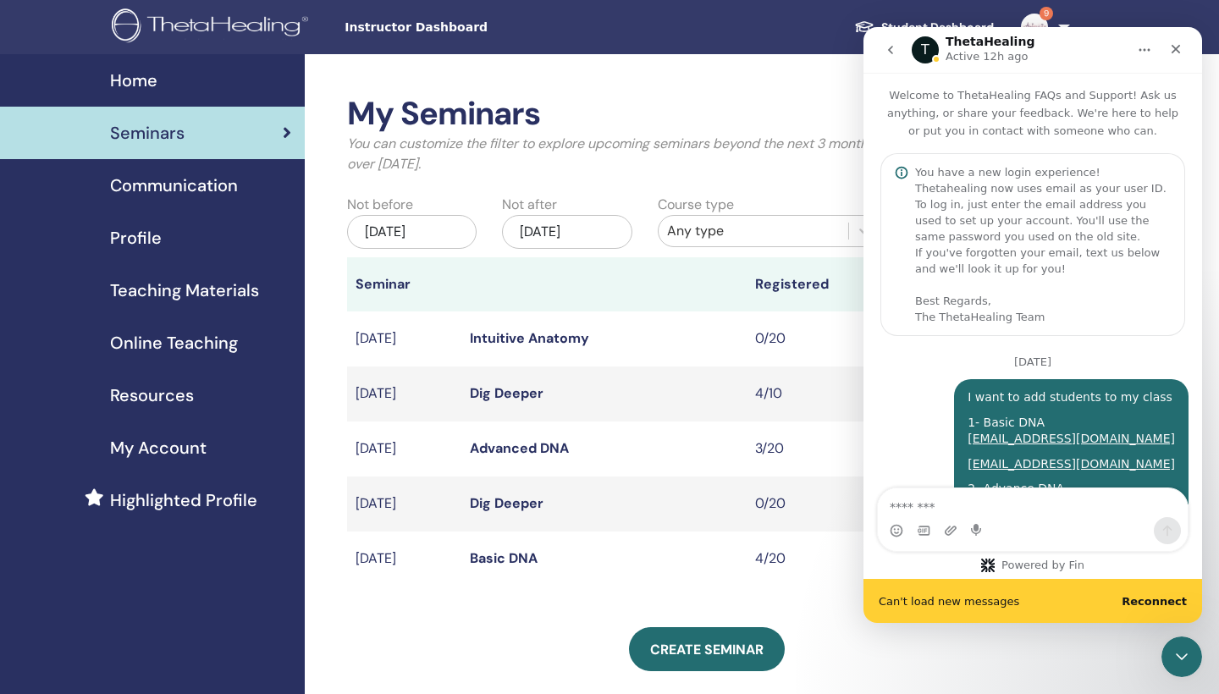
scroll to position [1202, 0]
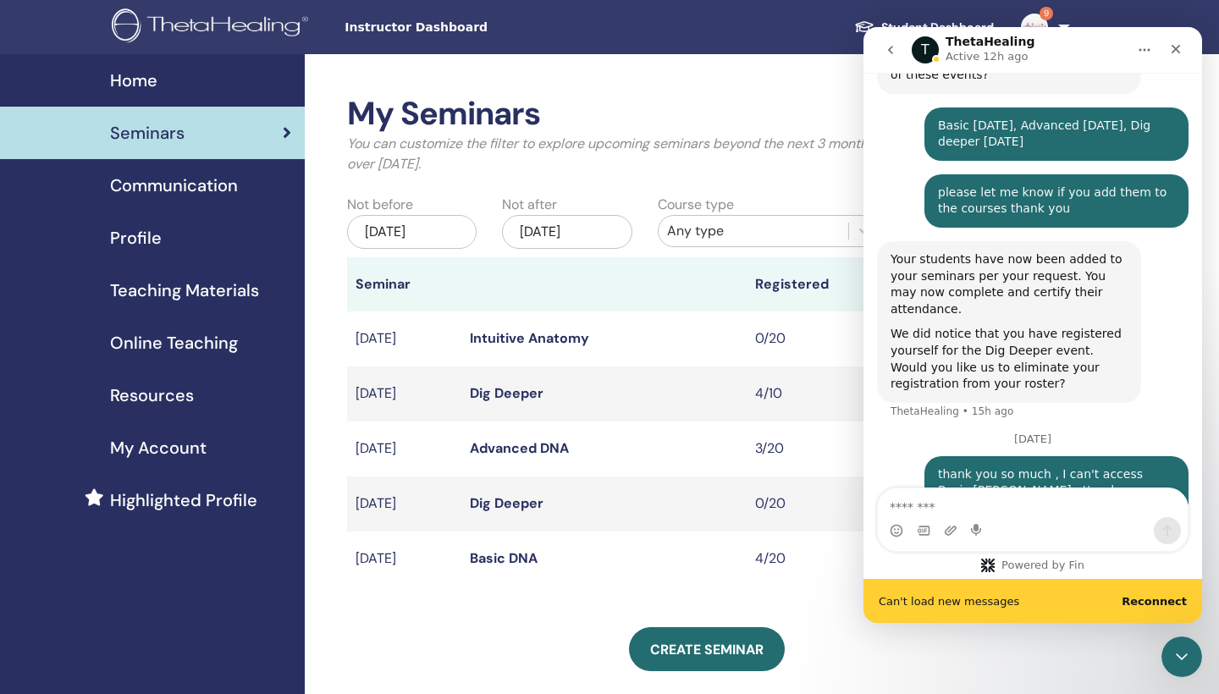
click at [993, 466] on div "thank you so much , I can't access Basic Dan attendees , because some of didn't…" at bounding box center [1056, 499] width 237 height 66
click at [992, 466] on div "thank you so much , I can't access Basic Dan attendees , because some of didn't…" at bounding box center [1056, 499] width 237 height 66
click at [1096, 469] on div "thank you so much , I can't access Basic Dan attendees , because some of didn't…" at bounding box center [1056, 499] width 264 height 86
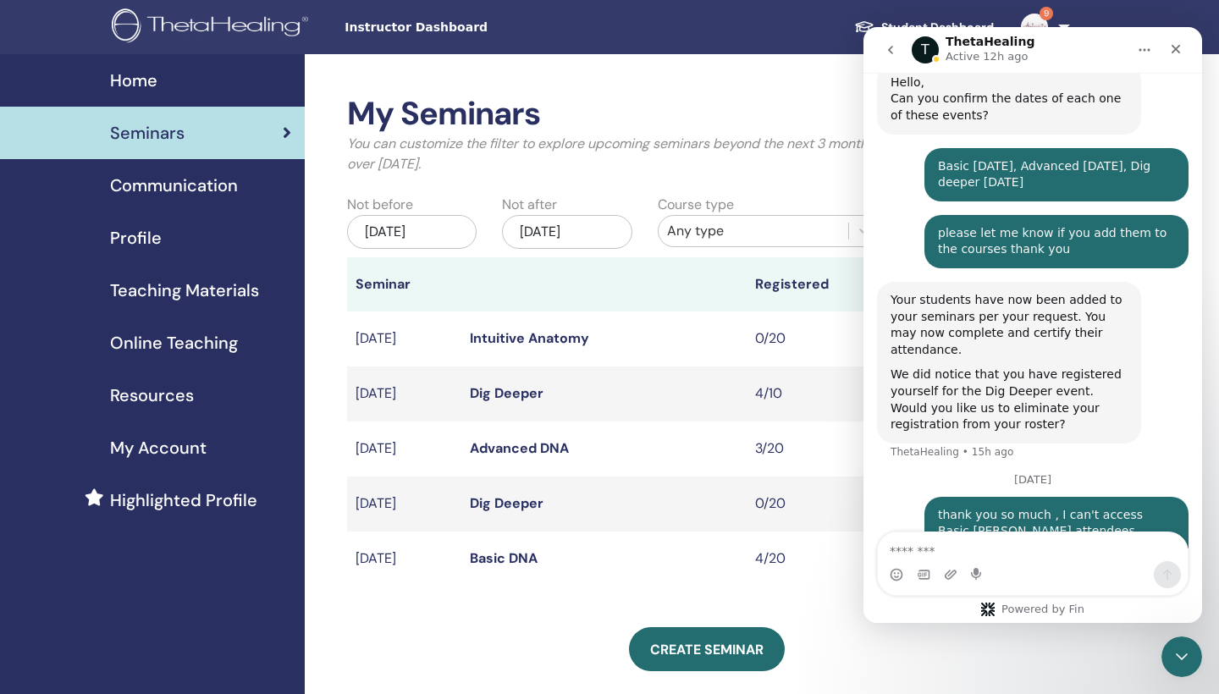
scroll to position [1158, 0]
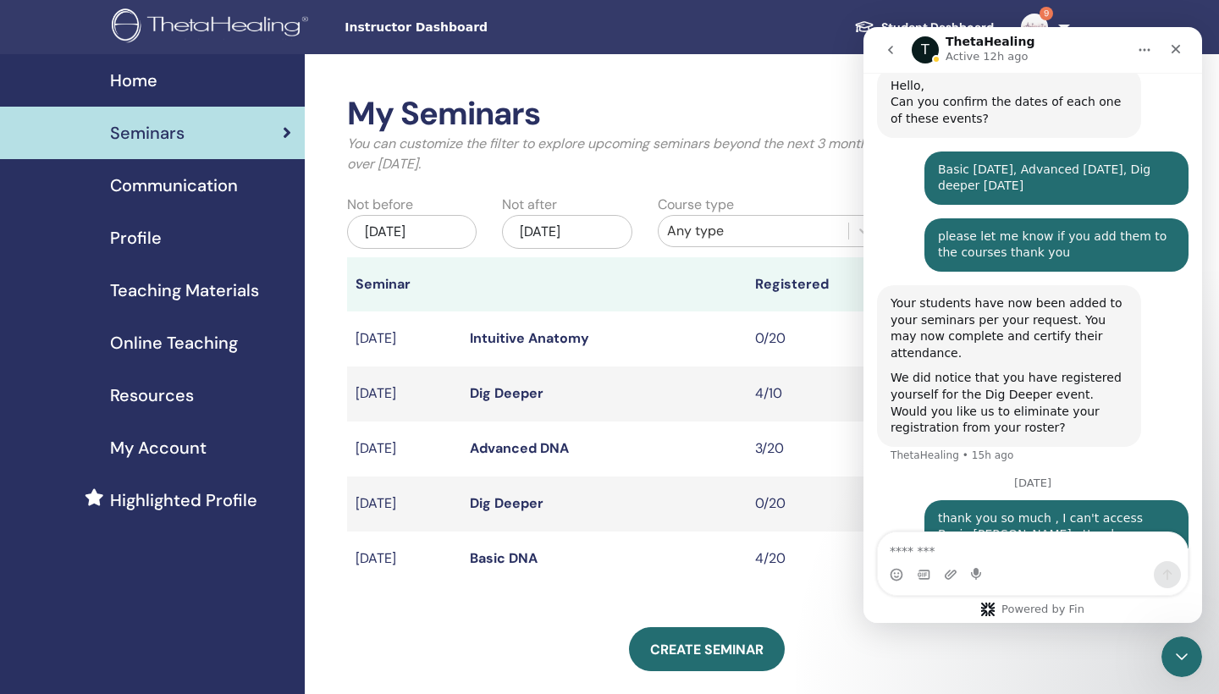
drag, startPoint x: 1096, startPoint y: 460, endPoint x: 1139, endPoint y: 479, distance: 47.4
click at [1139, 500] on div "thank you so much , I can't access Basic Dan attendees , because some of didn't…" at bounding box center [1056, 543] width 264 height 86
click at [1127, 510] on div "thank you so much , I can't access Basic Dan attendees , because some of didn't…" at bounding box center [1056, 543] width 237 height 66
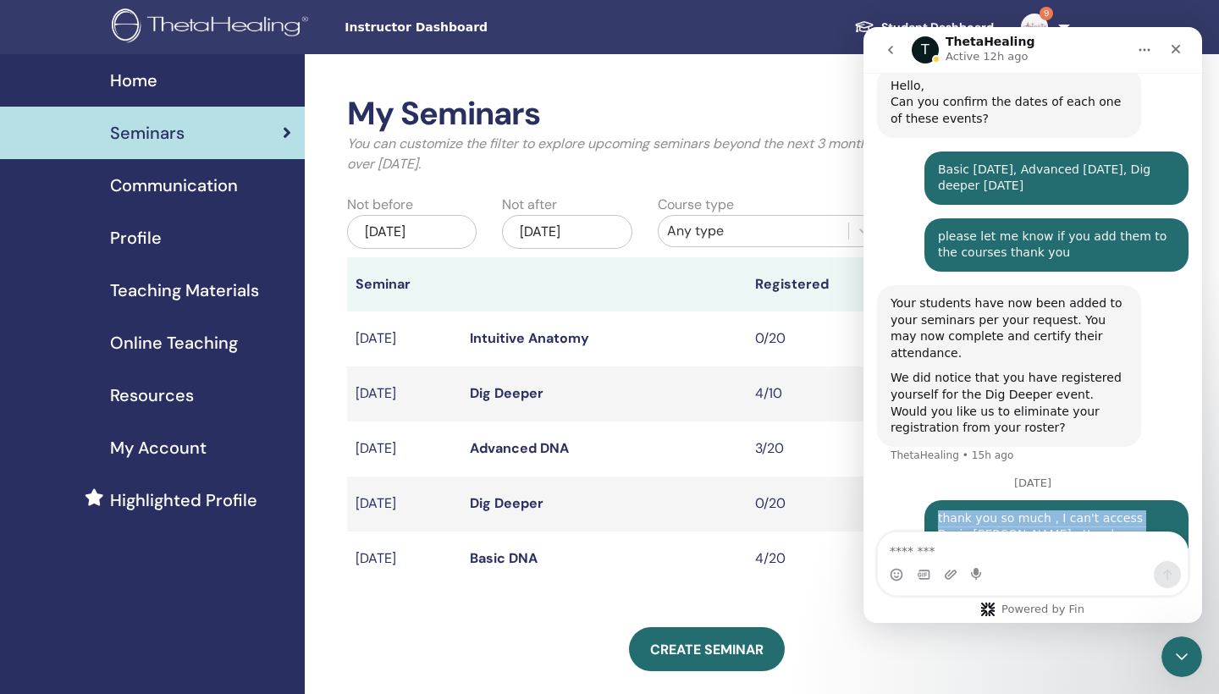
click at [1127, 510] on div "thank you so much , I can't access Basic Dan attendees , because some of didn't…" at bounding box center [1056, 543] width 237 height 66
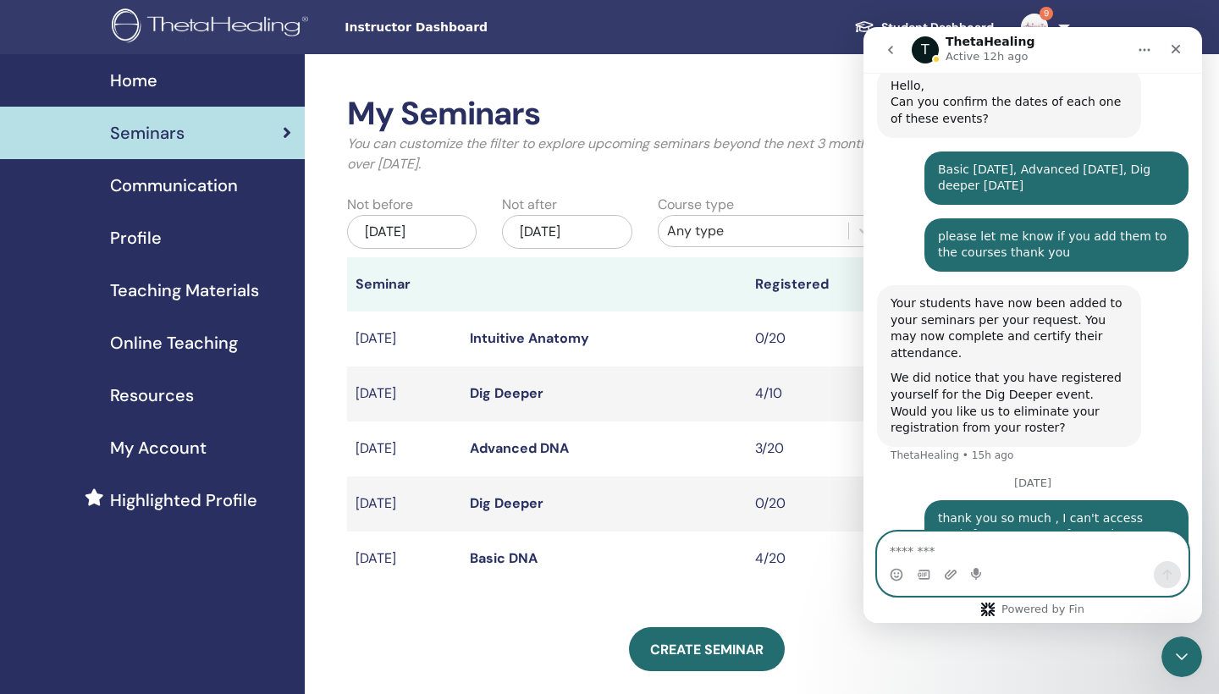
click at [978, 548] on textarea "Message…" at bounding box center [1033, 546] width 310 height 29
type textarea "**********"
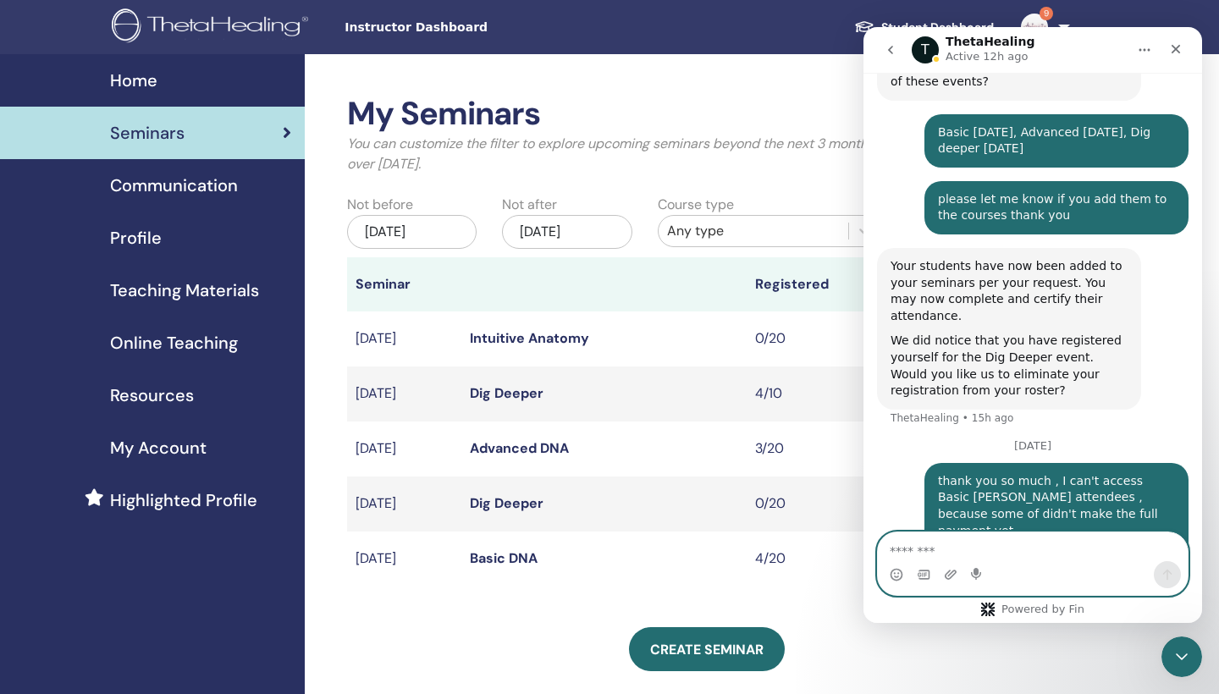
scroll to position [1196, 0]
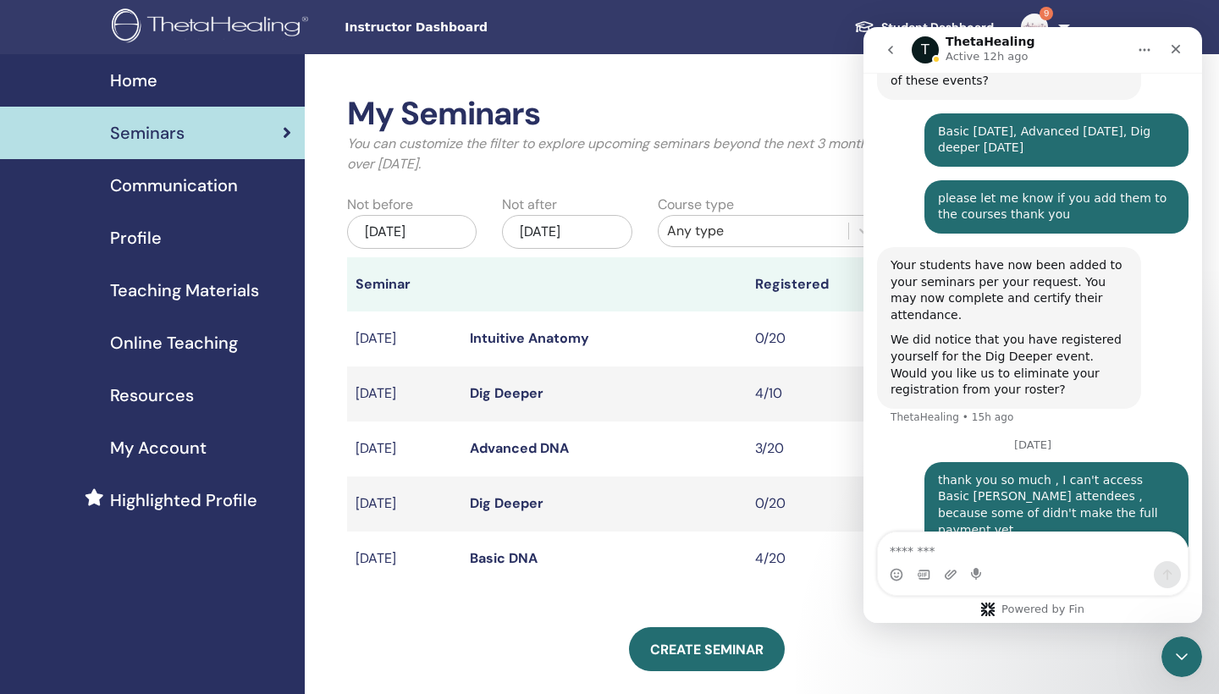
click at [989, 332] on div "We did notice that you have registered yourself for the Dig Deeper event. Would…" at bounding box center [1008, 365] width 237 height 66
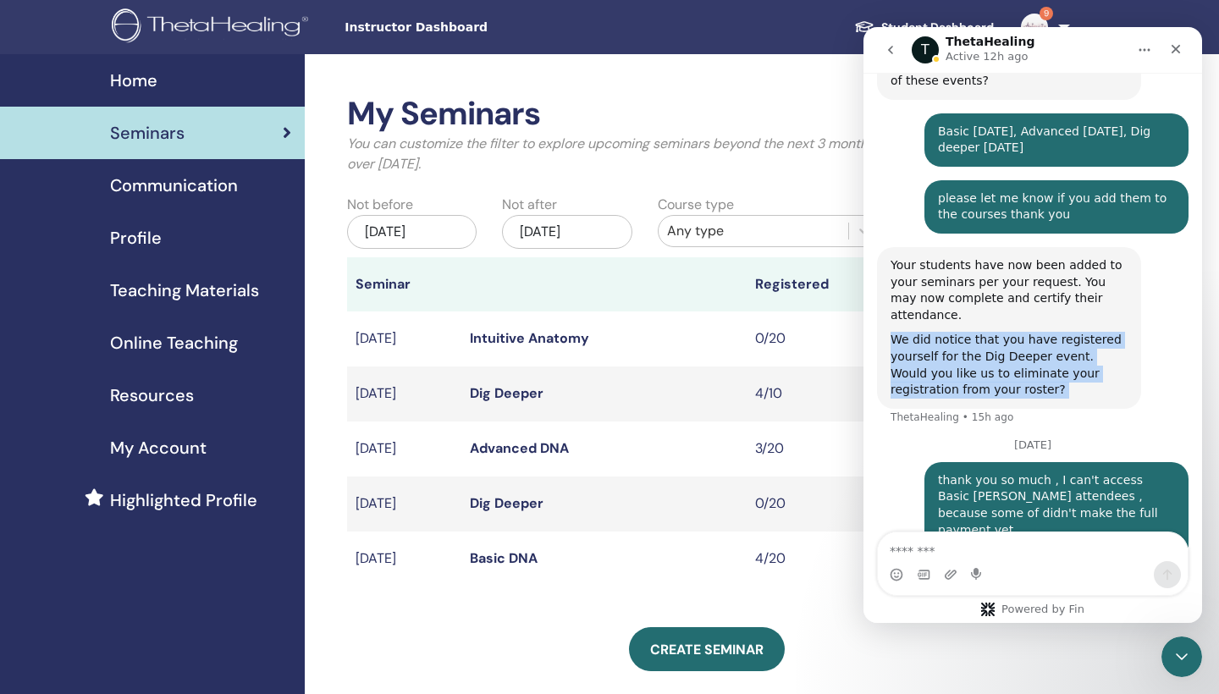
click at [989, 332] on div "We did notice that you have registered yourself for the Dig Deeper event. Would…" at bounding box center [1008, 365] width 237 height 66
click at [968, 332] on div "We did notice that you have registered yourself for the Dig Deeper event. Would…" at bounding box center [1008, 365] width 237 height 66
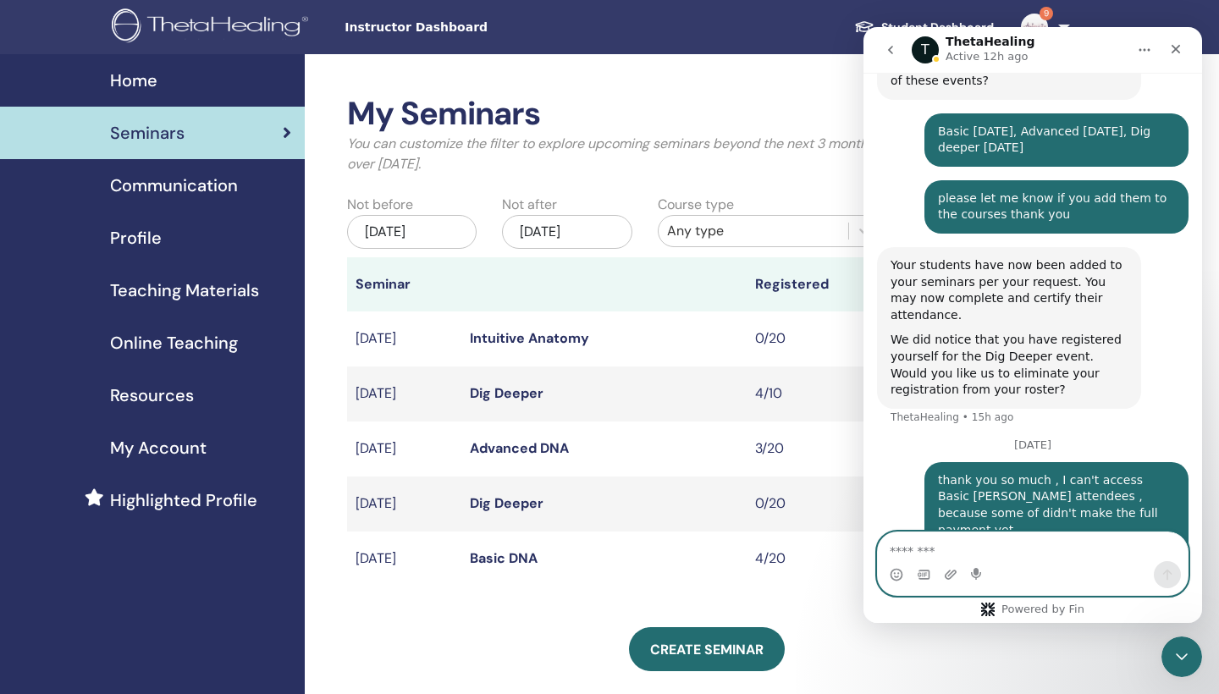
click at [917, 552] on textarea "Message…" at bounding box center [1033, 546] width 310 height 29
click at [945, 552] on textarea "**********" at bounding box center [1033, 546] width 310 height 29
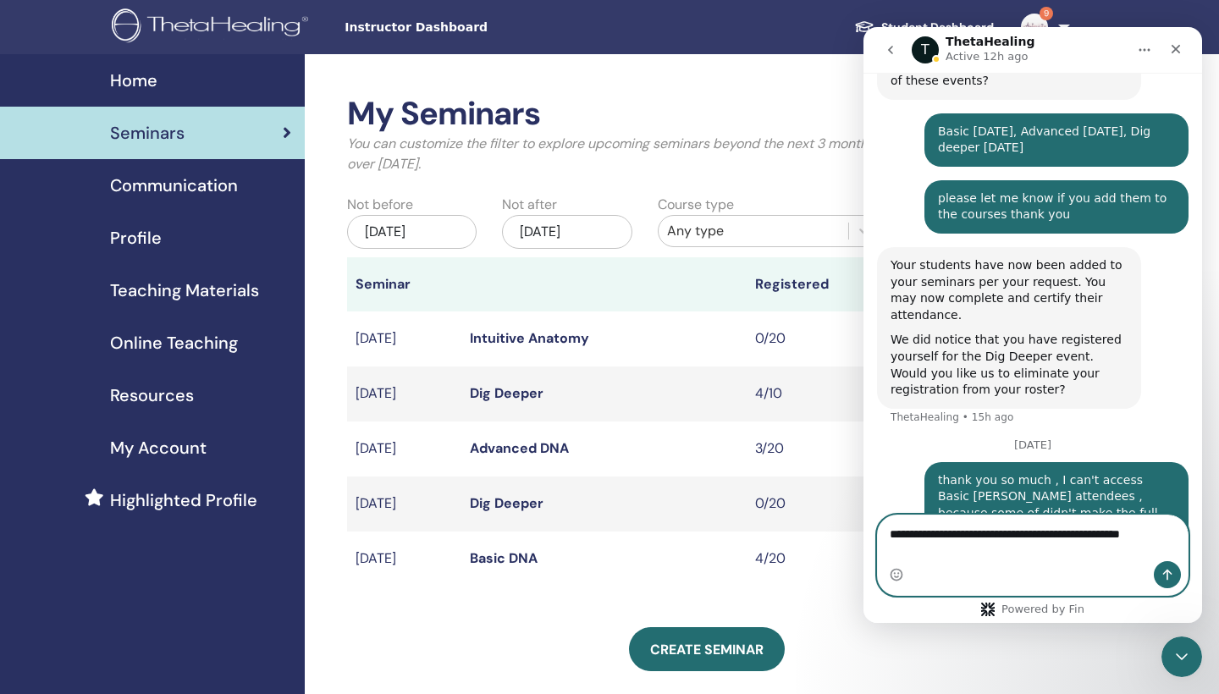
type textarea "**********"
click at [1174, 571] on button "Send a message…" at bounding box center [1167, 574] width 27 height 27
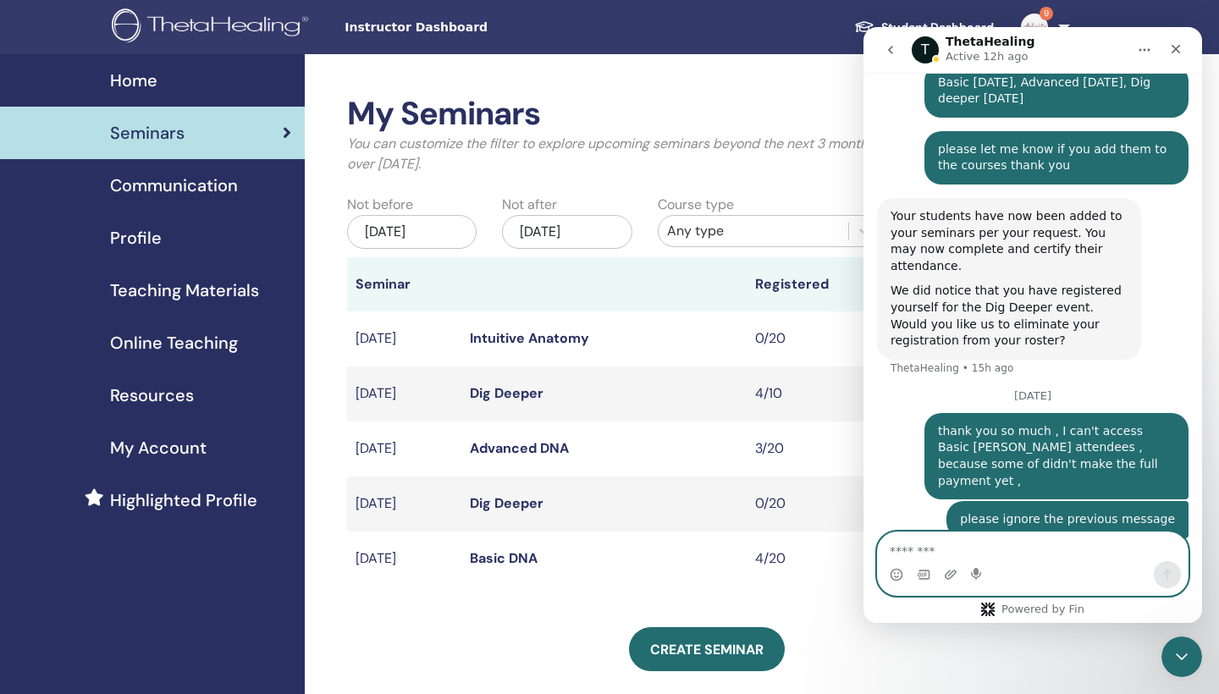
scroll to position [1250, 0]
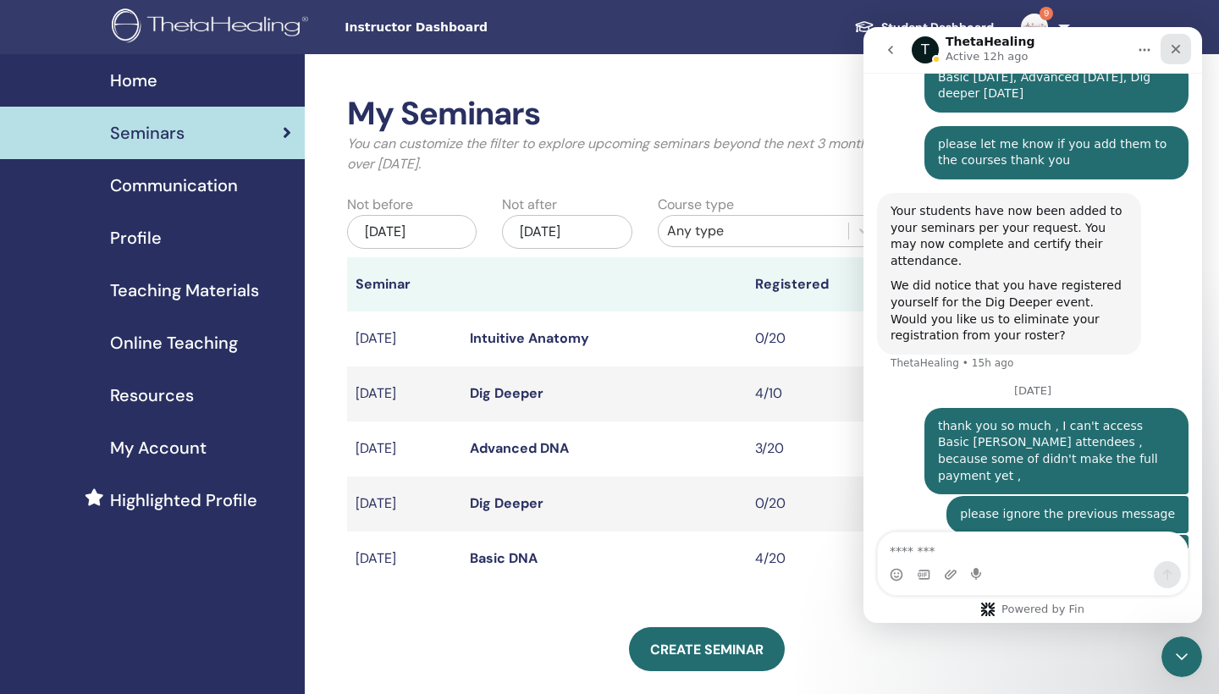
click at [1174, 47] on icon "Close" at bounding box center [1175, 49] width 9 height 9
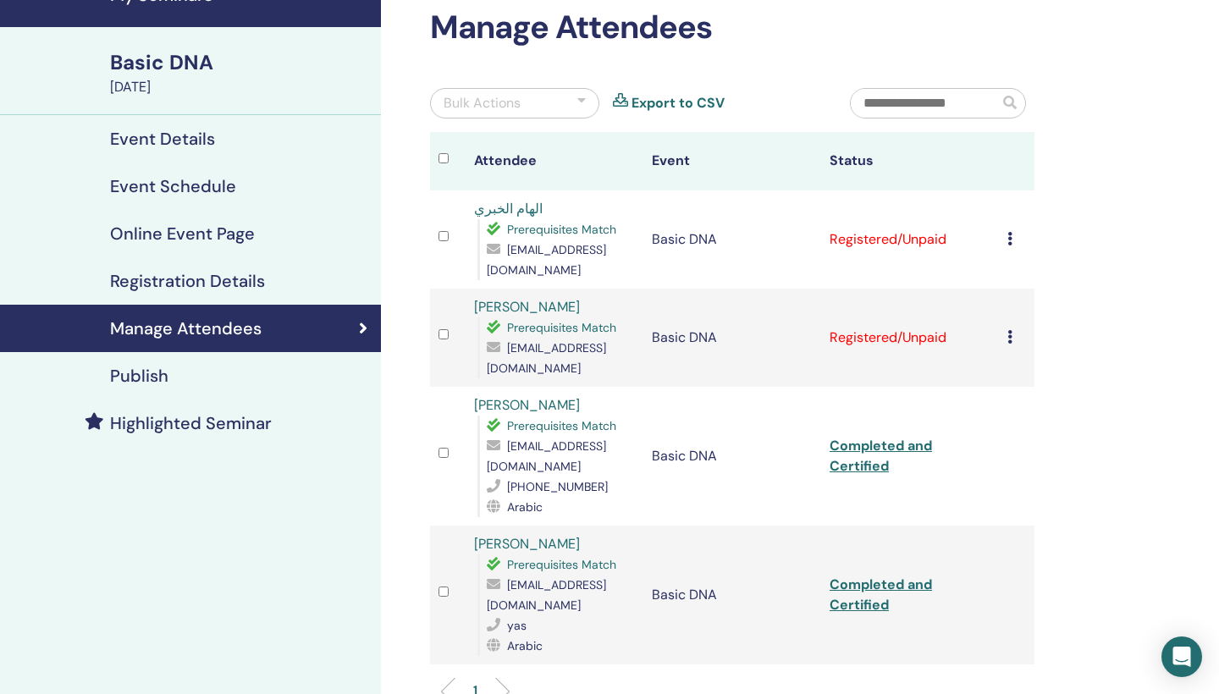
scroll to position [58, 0]
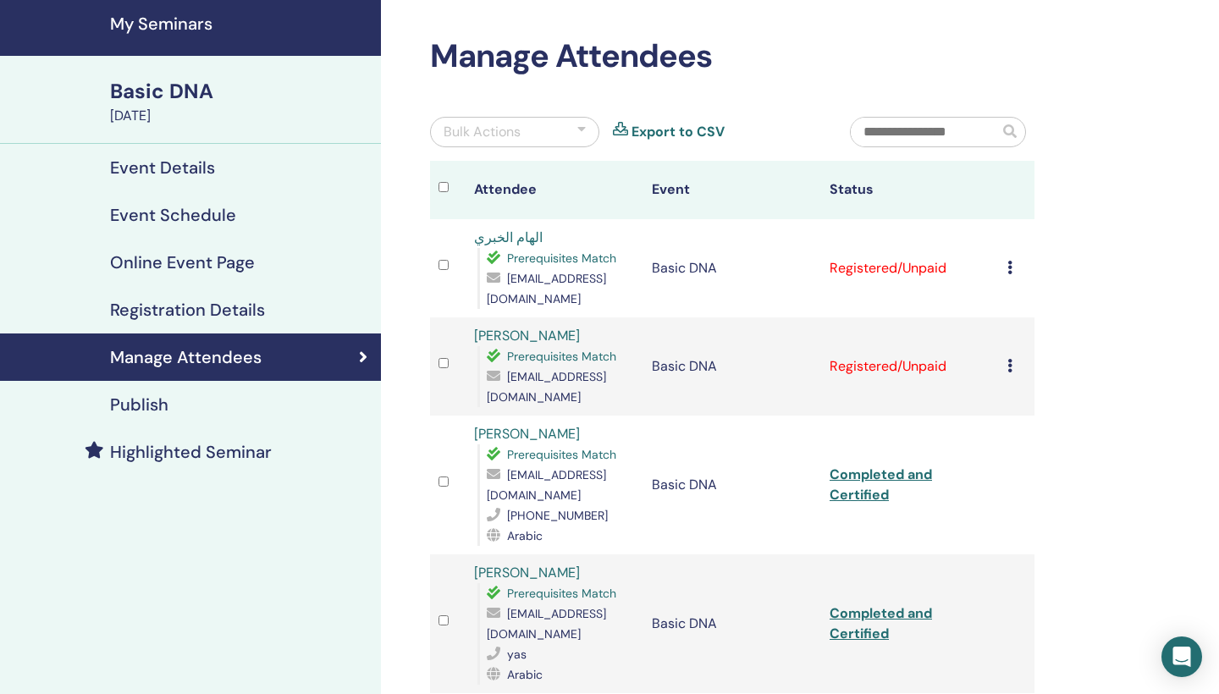
click at [1014, 356] on div "Cancel Registration Do not auto-certify Mark as Paid Mark as Unpaid Mark as Abs…" at bounding box center [1016, 366] width 19 height 20
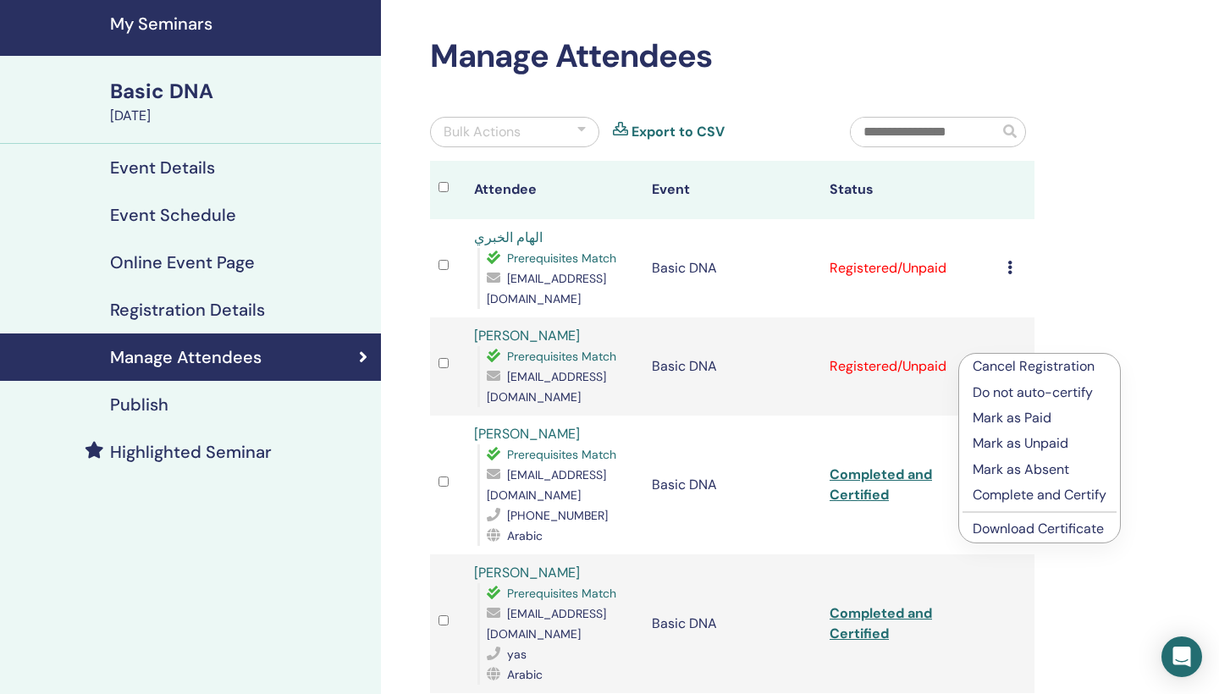
click at [1011, 496] on p "Complete and Certify" at bounding box center [1040, 495] width 134 height 20
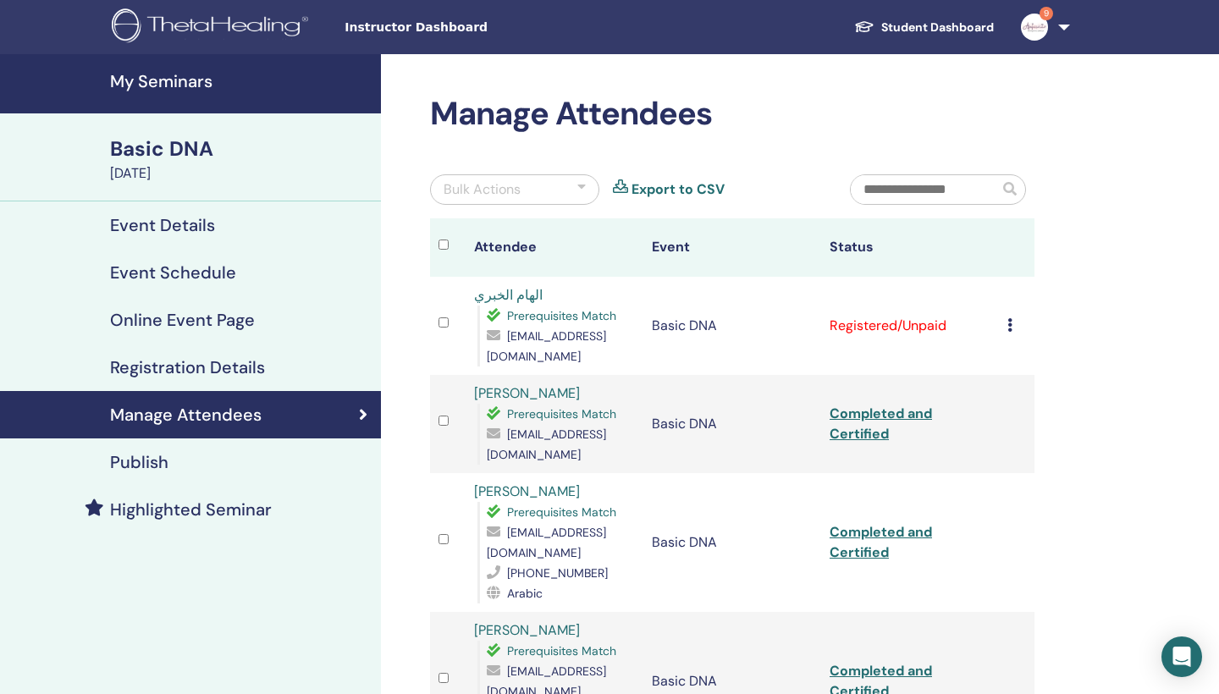
scroll to position [58, 0]
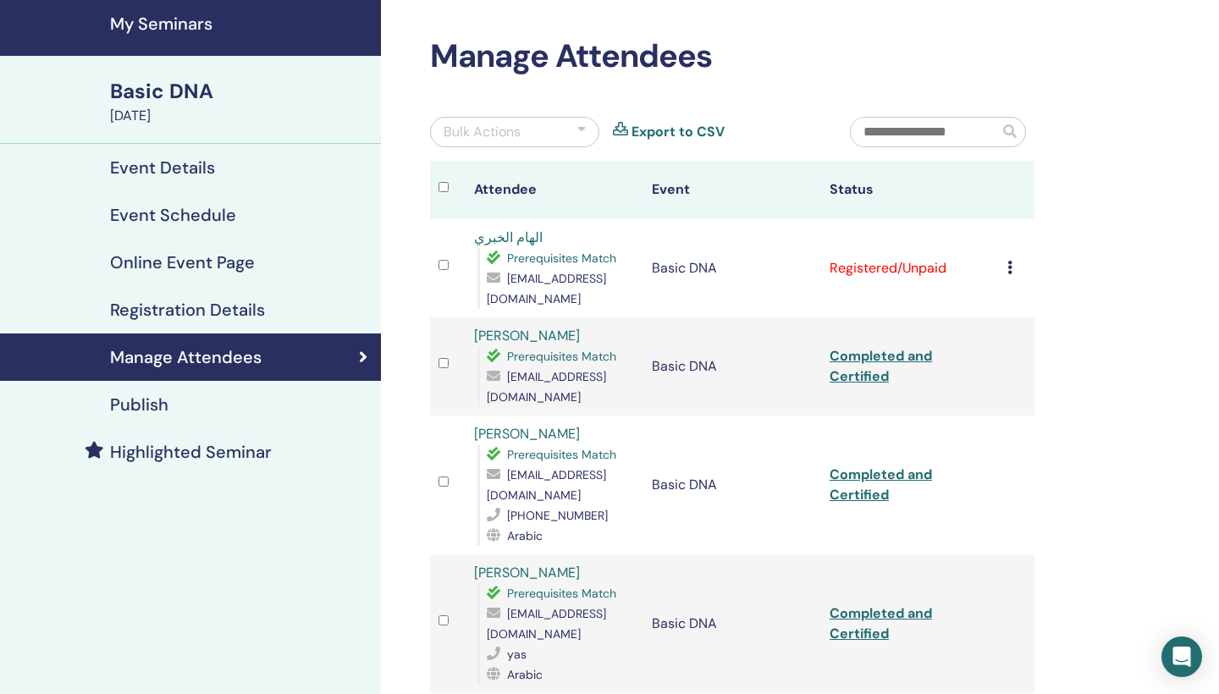
click at [1007, 267] on icon at bounding box center [1009, 268] width 5 height 14
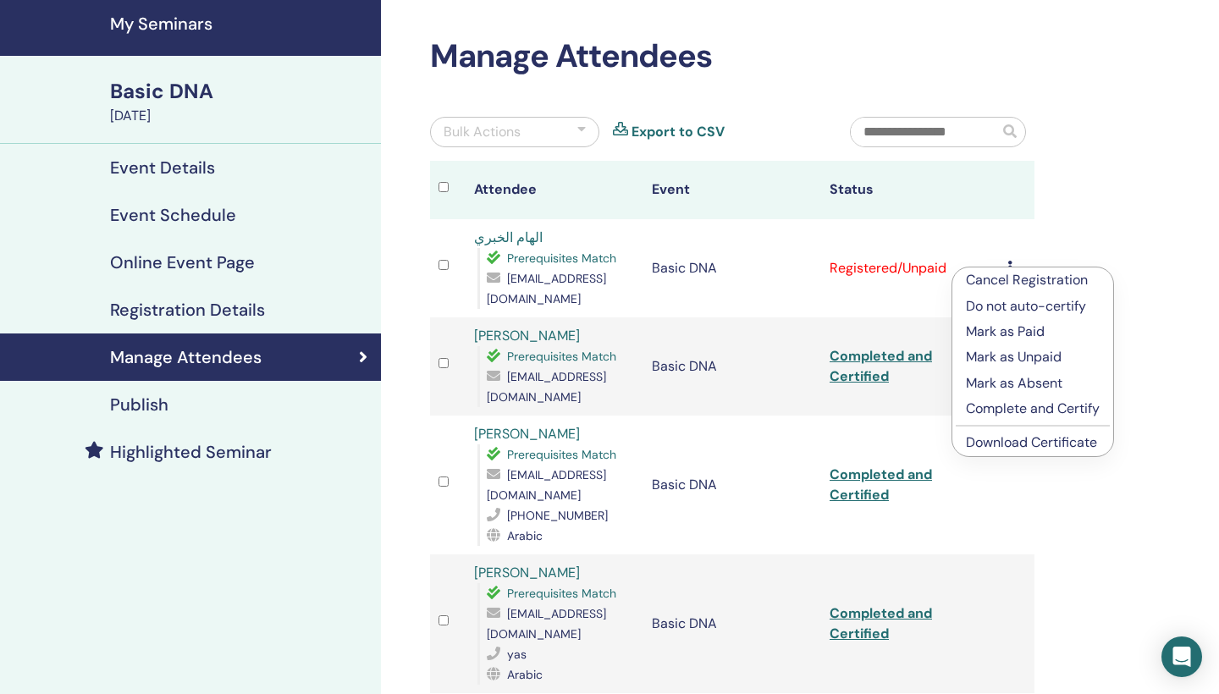
click at [1009, 309] on p "Do not auto-certify" at bounding box center [1033, 306] width 134 height 20
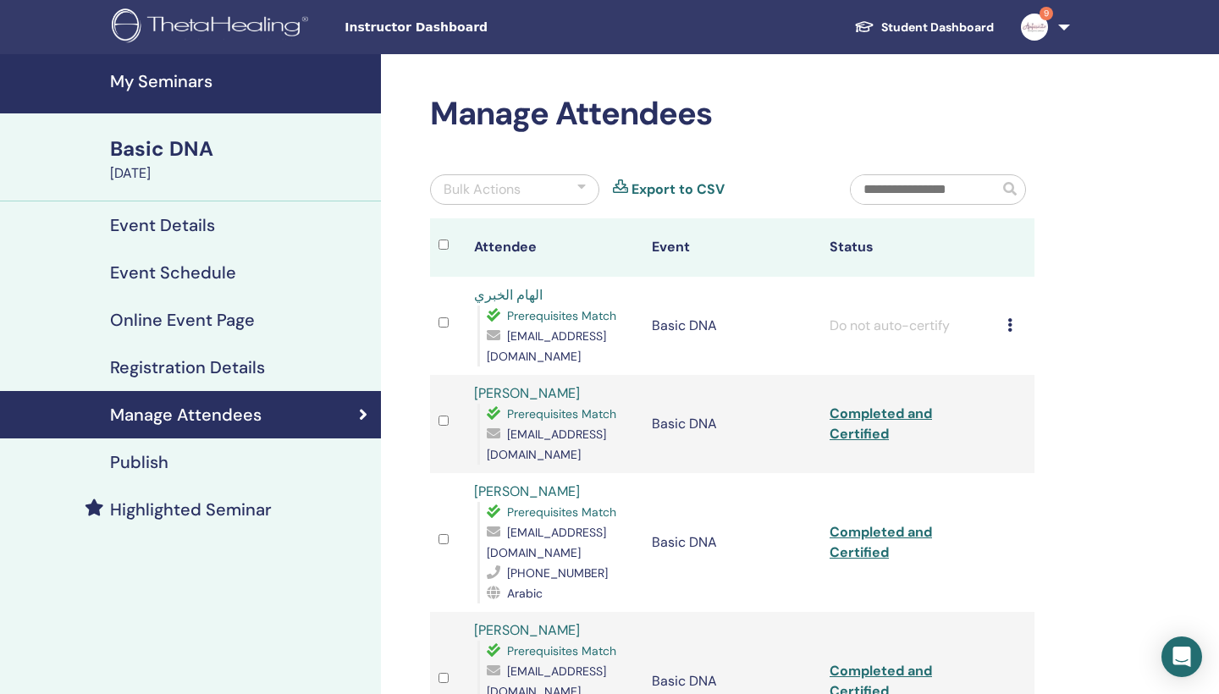
scroll to position [58, 0]
